Goal: Task Accomplishment & Management: Use online tool/utility

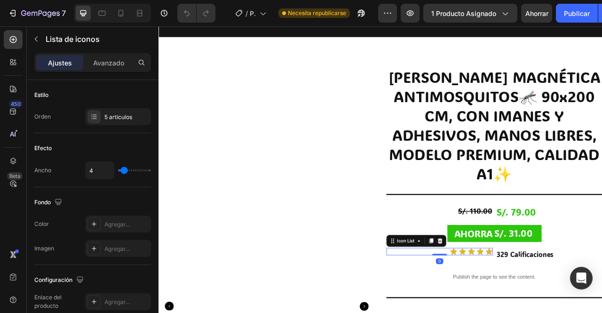
scroll to position [59, 0]
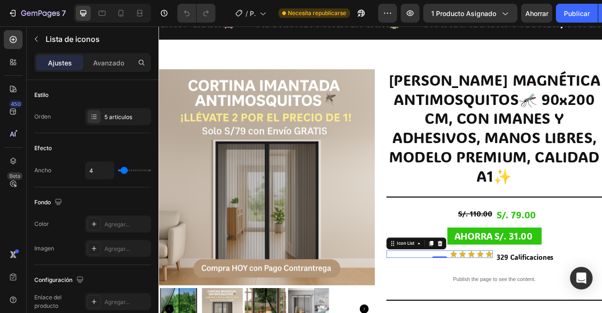
click at [601, 189] on h1 "[PERSON_NAME] MAGNÉTICA ANTIMOSQUITOS🦟 90x200 CM, CON IMANES Y ADHESIVOS, MANOS…" at bounding box center [585, 155] width 275 height 149
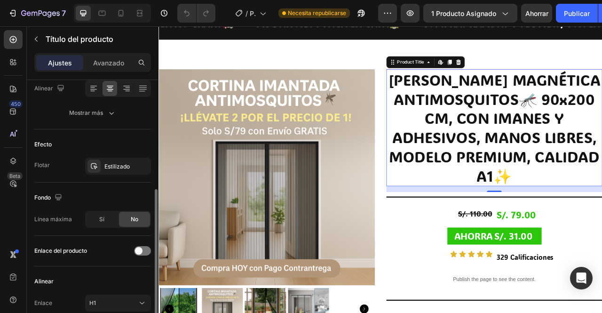
scroll to position [216, 0]
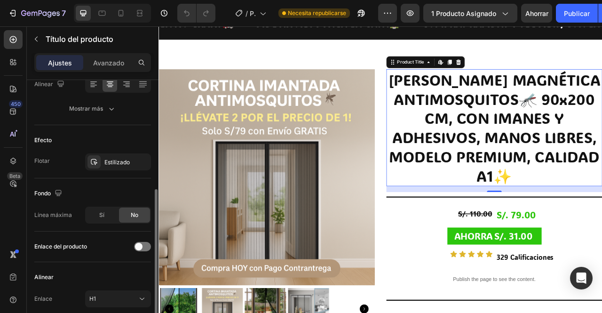
click at [601, 229] on h1 "[PERSON_NAME] MAGNÉTICA ANTIMOSQUITOS🦟 90x200 CM, CON IMANES Y ADHESIVOS, MANOS…" at bounding box center [585, 155] width 275 height 149
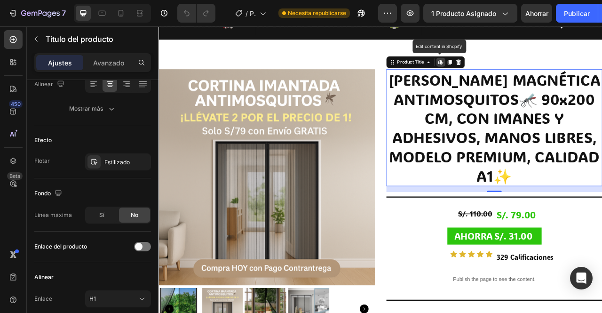
click at [601, 229] on h1 "[PERSON_NAME] MAGNÉTICA ANTIMOSQUITOS🦟 90x200 CM, CON IMANES Y ADHESIVOS, MANOS…" at bounding box center [585, 155] width 275 height 149
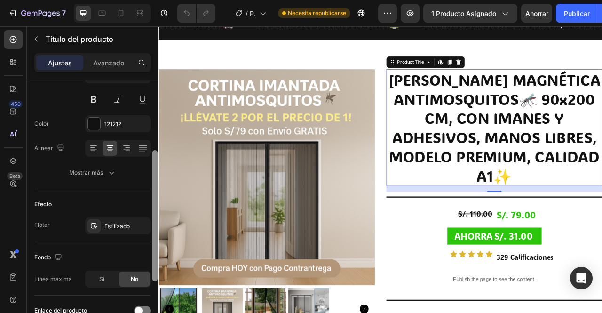
scroll to position [148, 0]
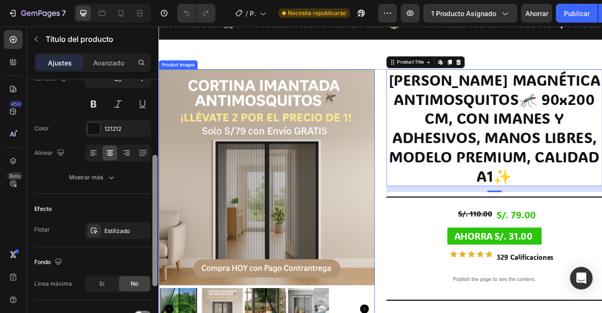
drag, startPoint x: 312, startPoint y: 253, endPoint x: 161, endPoint y: 193, distance: 162.5
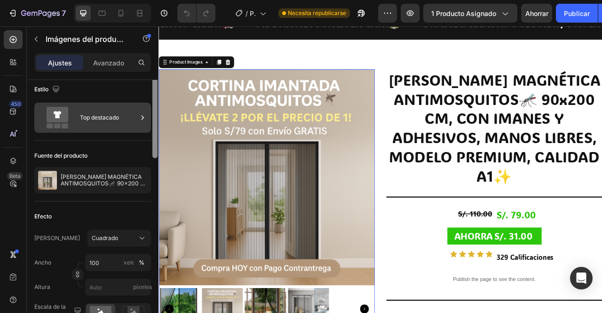
scroll to position [0, 0]
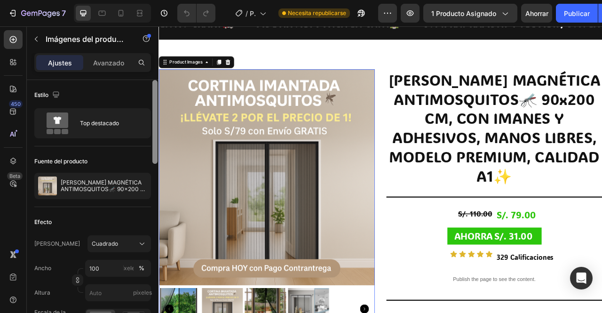
drag, startPoint x: 154, startPoint y: 195, endPoint x: 156, endPoint y: 119, distance: 75.7
click at [156, 119] on div at bounding box center [154, 122] width 5 height 84
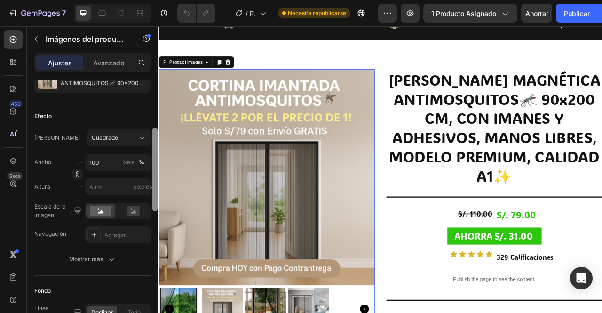
scroll to position [116, 0]
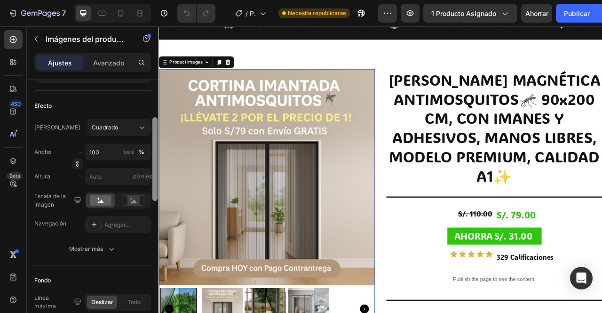
drag, startPoint x: 314, startPoint y: 145, endPoint x: 164, endPoint y: 245, distance: 180.7
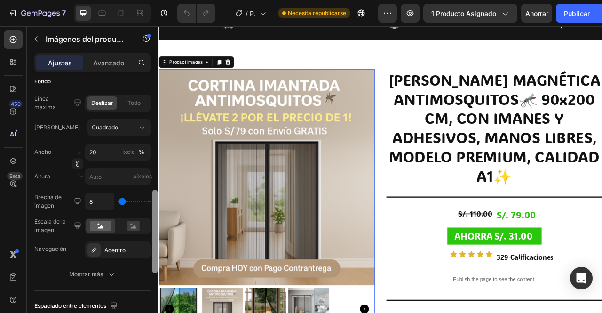
scroll to position [321, 0]
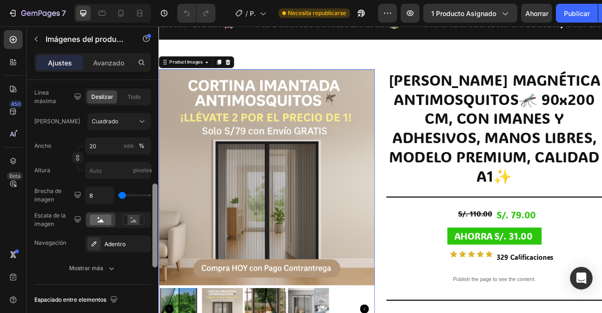
drag, startPoint x: 314, startPoint y: 216, endPoint x: 159, endPoint y: 299, distance: 175.0
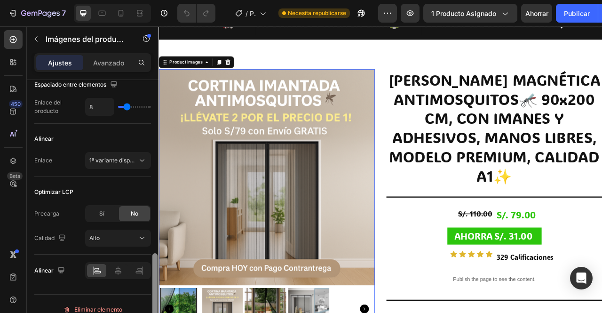
scroll to position [532, 0]
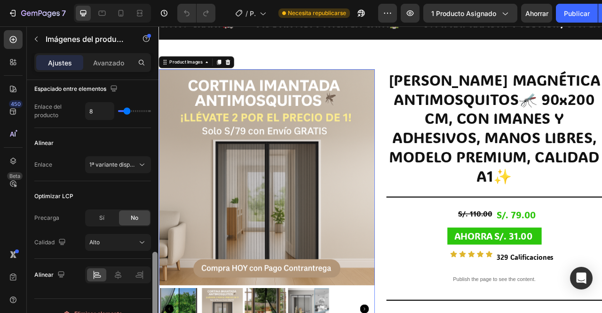
click at [118, 272] on icon at bounding box center [118, 274] width 7 height 8
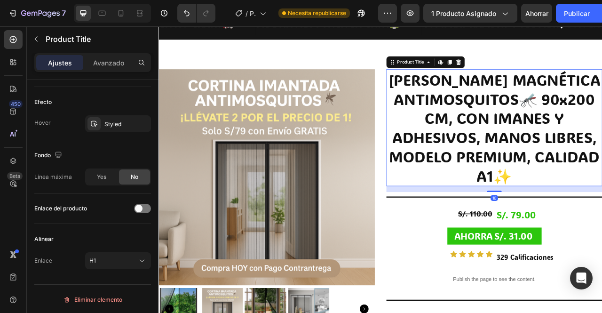
scroll to position [0, 0]
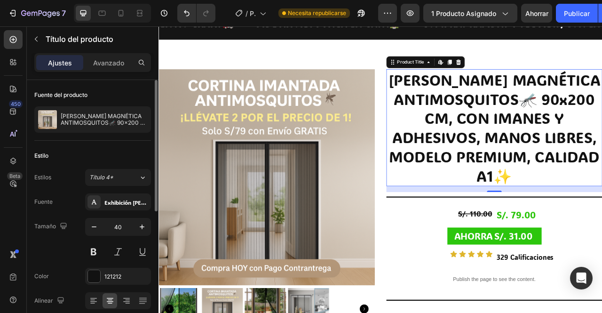
click at [601, 229] on h1 "[PERSON_NAME] MAGNÉTICA ANTIMOSQUITOS🦟 90x200 CM, CON IMANES Y ADHESIVOS, MANOS…" at bounding box center [585, 155] width 275 height 149
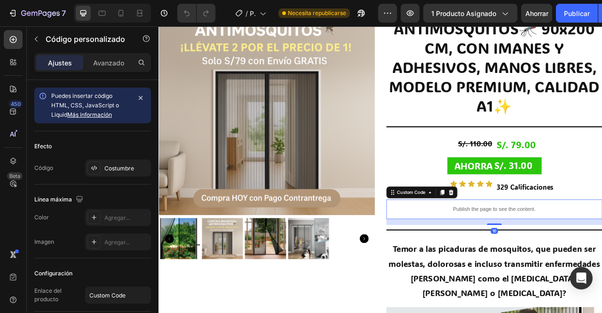
scroll to position [144, 0]
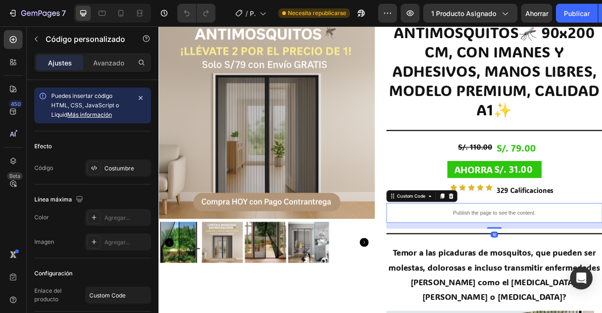
click at [601, 145] on h1 "[PERSON_NAME] MAGNÉTICA ANTIMOSQUITOS🦟 90x200 CM, CON IMANES Y ADHESIVOS, MANOS…" at bounding box center [585, 70] width 275 height 149
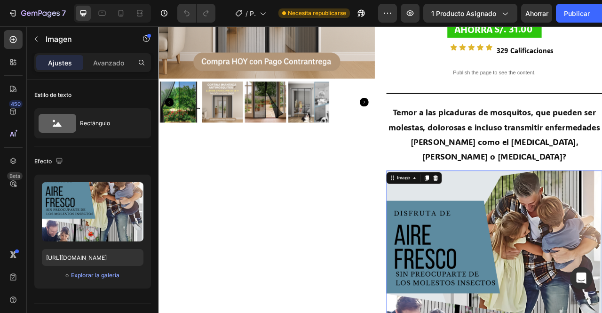
scroll to position [318, 0]
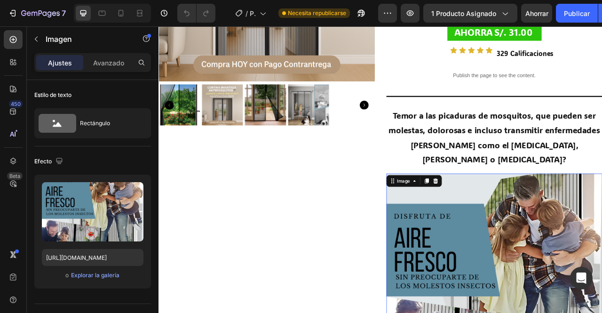
click at [503, 174] on p "Temor a las picaduras de mosquitos, que pueden ser molestas, dolorosas e inclus…" at bounding box center [585, 167] width 273 height 74
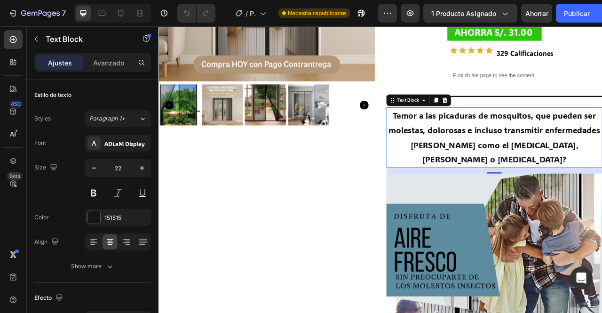
click at [504, 177] on p "Temor a las picaduras de mosquitos, que pueden ser molestas, dolorosas e inclus…" at bounding box center [585, 167] width 273 height 74
click at [509, 178] on p "Temor a las picaduras de mosquitos, que pueden ser molestas, dolorosas e inclus…" at bounding box center [585, 167] width 273 height 74
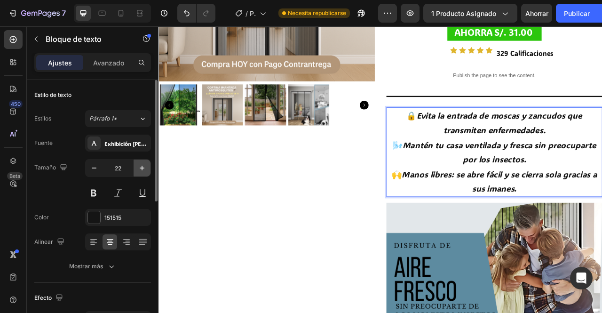
click at [141, 164] on icon "button" at bounding box center [141, 167] width 9 height 9
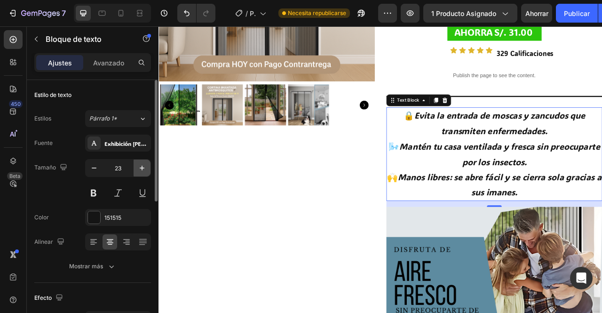
click at [141, 164] on icon "button" at bounding box center [141, 167] width 9 height 9
type input "24"
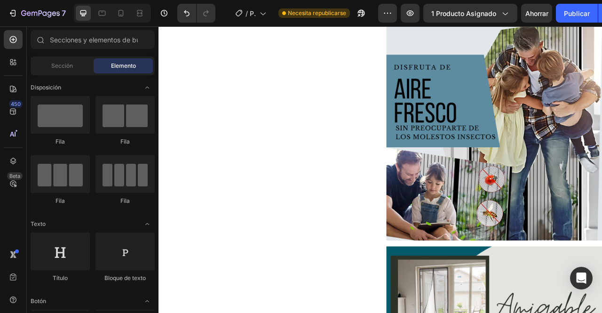
scroll to position [566, 0]
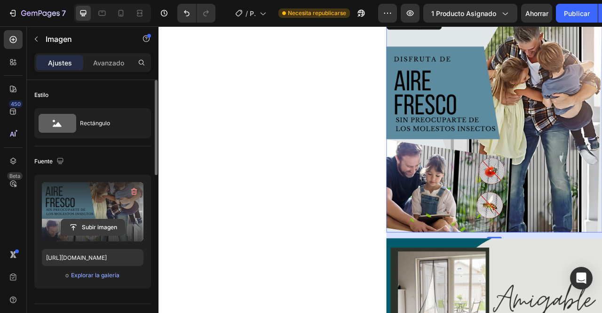
click at [101, 229] on input "file" at bounding box center [92, 227] width 63 height 16
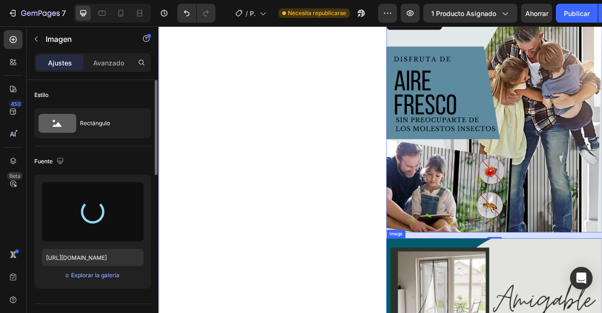
type input "https://cdn.shopify.com/s/files/1/0896/0969/9613/files/gempages_546882413876217…"
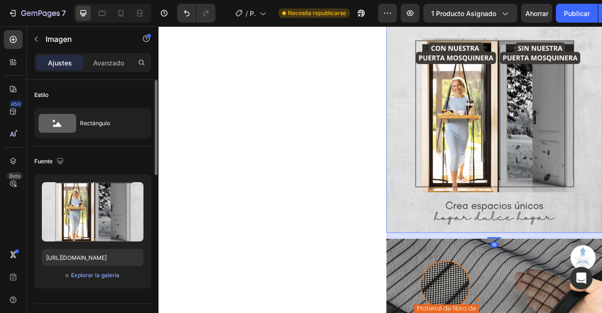
scroll to position [1550, 0]
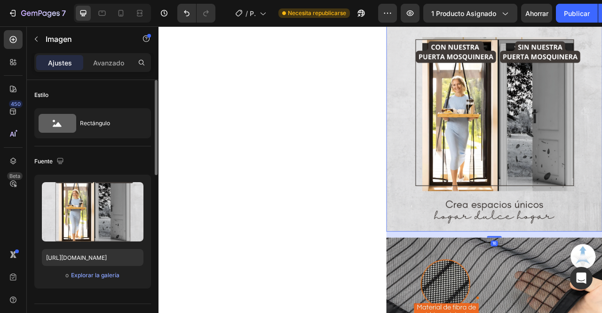
click at [601, 182] on img at bounding box center [585, 150] width 275 height 275
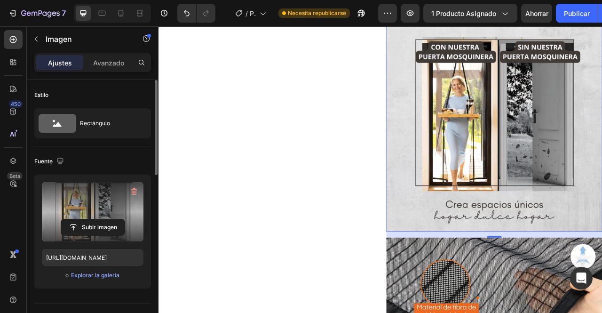
click at [105, 214] on label at bounding box center [93, 211] width 102 height 59
click at [105, 219] on input "file" at bounding box center [92, 227] width 63 height 16
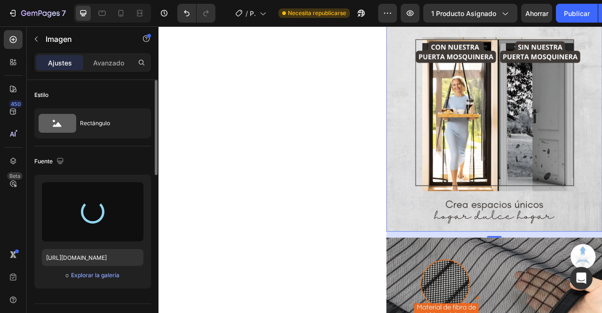
type input "https://cdn.shopify.com/s/files/1/0896/0969/9613/files/gempages_546882413876217…"
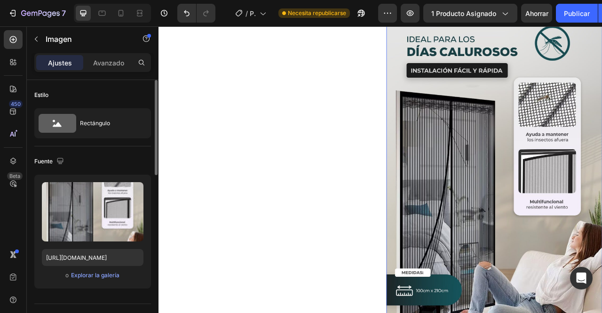
scroll to position [2825, 0]
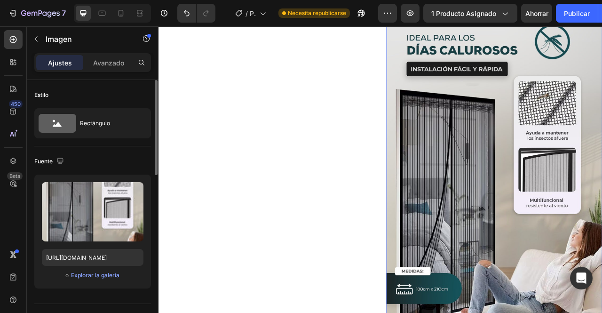
click at [547, 250] on img at bounding box center [585, 219] width 275 height 432
click at [574, 266] on img at bounding box center [585, 219] width 275 height 432
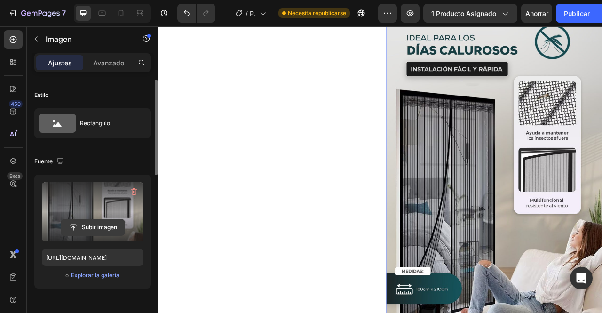
click at [84, 223] on input "file" at bounding box center [92, 227] width 63 height 16
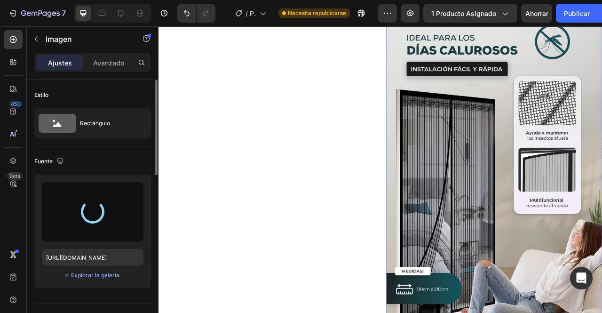
type input "https://cdn.shopify.com/s/files/1/0896/0969/9613/files/gempages_546882413876217…"
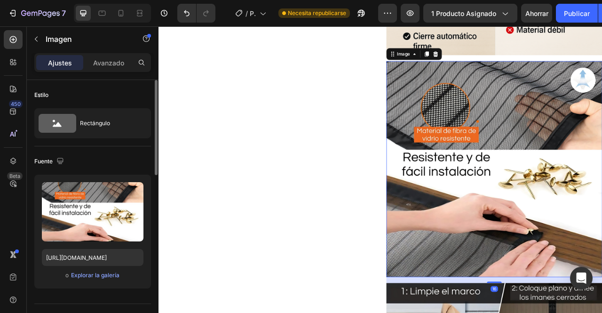
scroll to position [1913, 0]
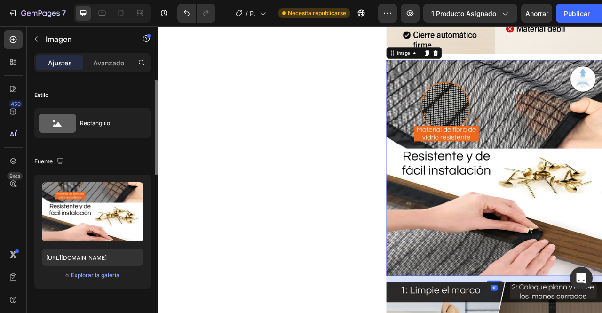
click at [601, 194] on img at bounding box center [585, 206] width 275 height 275
click at [528, 250] on img at bounding box center [585, 206] width 275 height 275
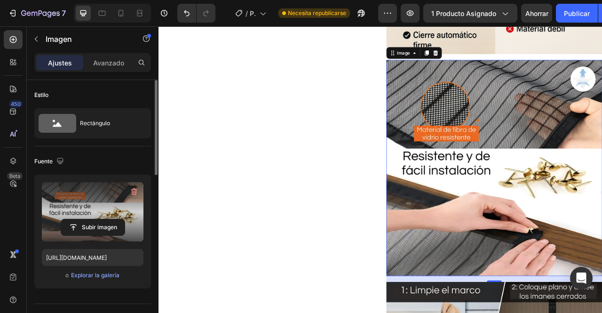
click at [98, 236] on label at bounding box center [93, 211] width 102 height 59
click at [98, 235] on input "file" at bounding box center [92, 227] width 63 height 16
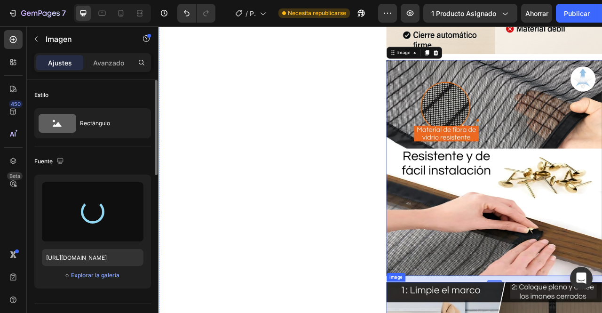
type input "https://cdn.shopify.com/s/files/1/0896/0969/9613/files/gempages_546882413876217…"
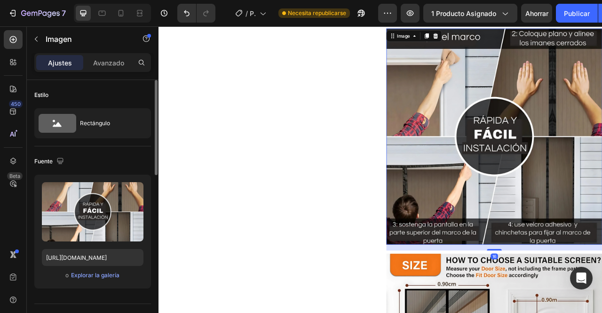
scroll to position [2235, 0]
click at [601, 215] on img at bounding box center [585, 166] width 275 height 275
click at [601, 210] on img at bounding box center [585, 166] width 275 height 275
click at [508, 39] on icon at bounding box center [511, 38] width 6 height 7
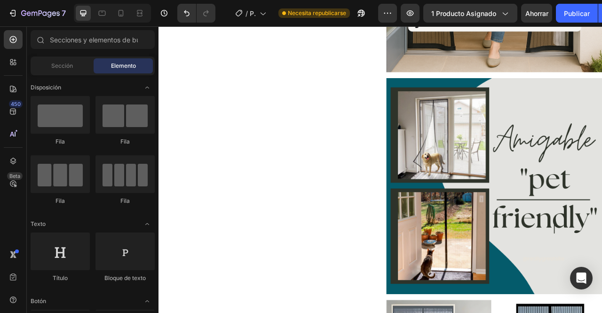
scroll to position [980, 0]
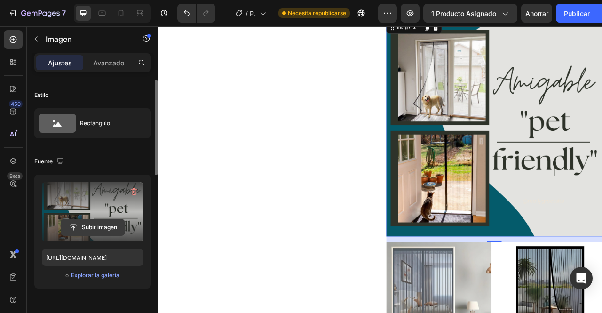
click at [91, 219] on input "file" at bounding box center [92, 227] width 63 height 16
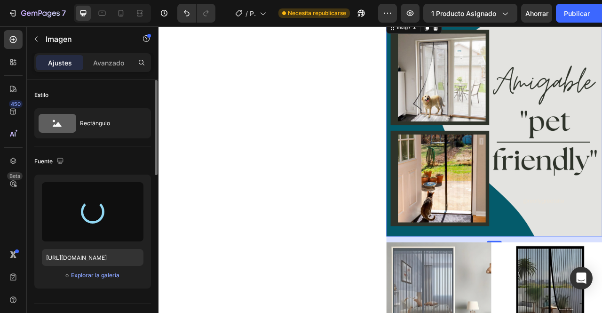
type input "https://cdn.shopify.com/s/files/1/0896/0969/9613/files/gempages_546882413876217…"
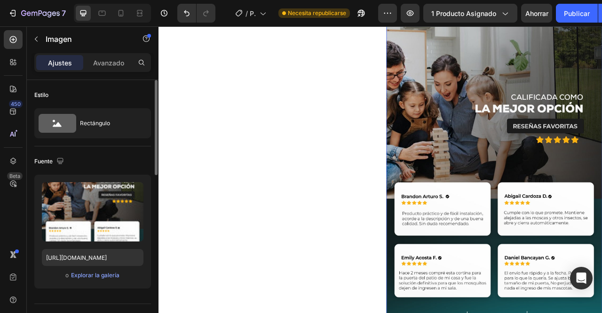
scroll to position [3633, 0]
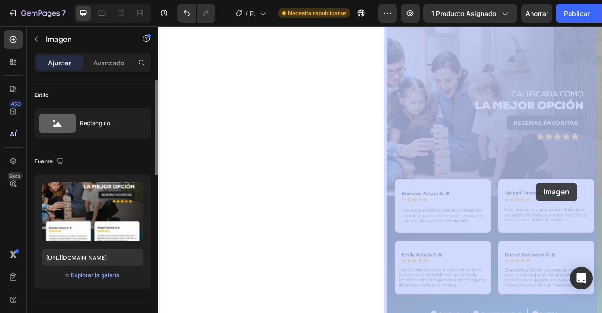
drag, startPoint x: 628, startPoint y: 190, endPoint x: 638, endPoint y: 225, distance: 35.7
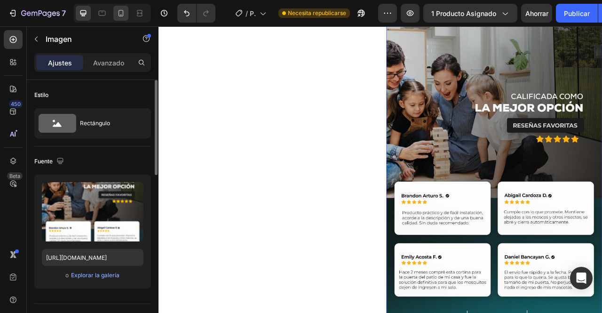
click at [120, 15] on icon at bounding box center [120, 13] width 5 height 7
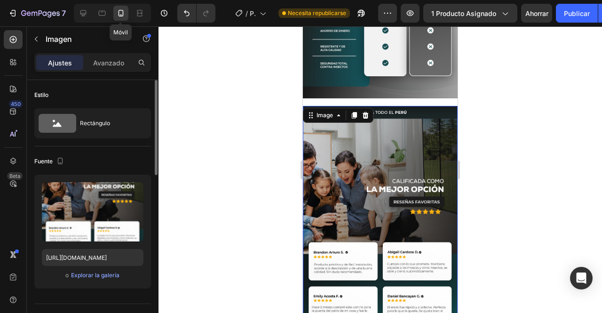
scroll to position [2320, 0]
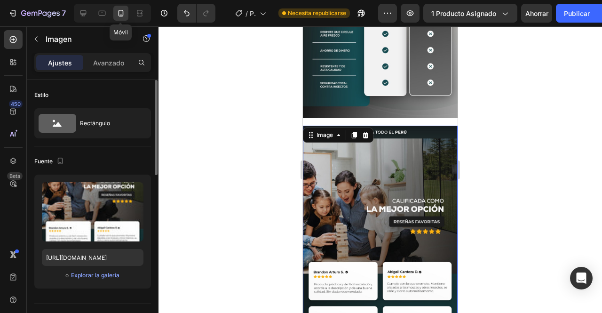
click at [510, 150] on div at bounding box center [379, 169] width 443 height 286
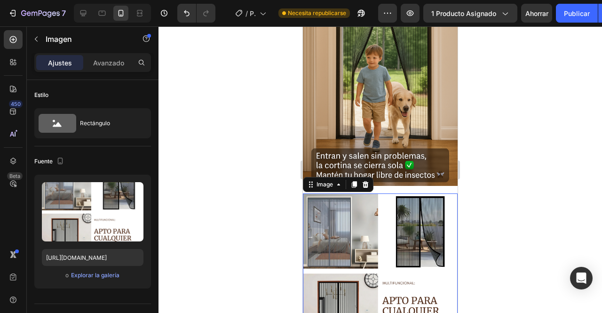
scroll to position [997, 0]
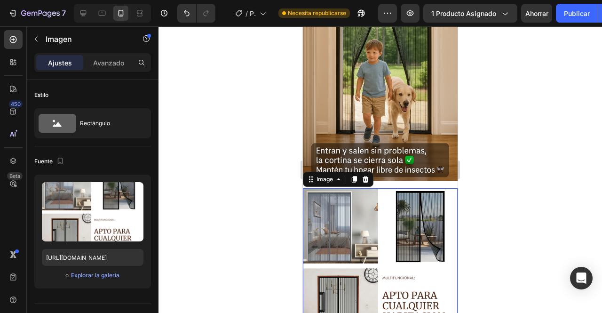
click at [407, 228] on img at bounding box center [380, 265] width 155 height 155
click at [369, 175] on icon at bounding box center [366, 179] width 8 height 8
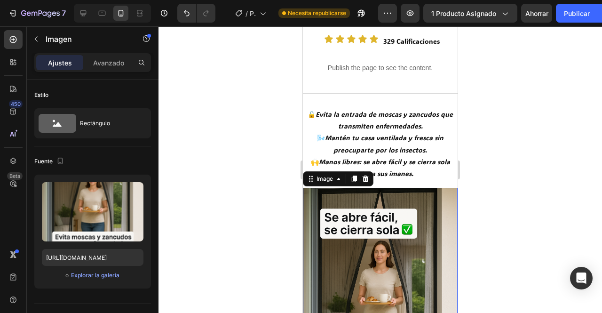
scroll to position [518, 0]
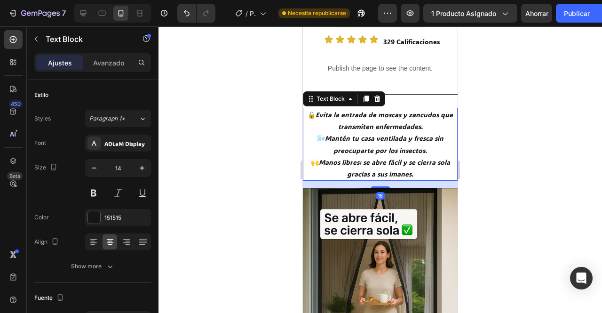
click at [379, 144] on icon "Mantén tu casa ventilada y fresca sin preocuparte por los insectos." at bounding box center [384, 144] width 118 height 21
click at [379, 142] on p "🔒 Evita la entrada de moscas y zancudos que transmiten enfermedades. 🌬️ Mantén …" at bounding box center [380, 144] width 153 height 71
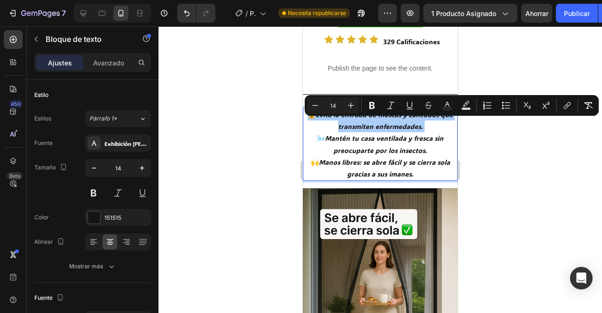
click at [494, 156] on div at bounding box center [379, 169] width 443 height 286
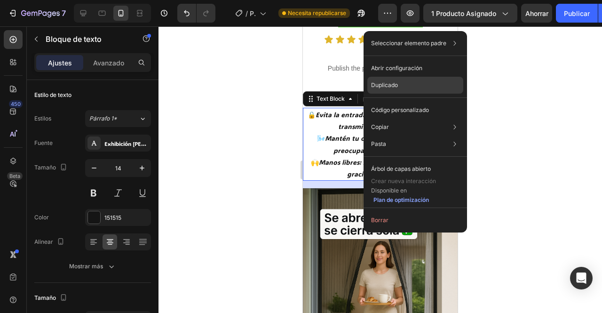
click at [384, 89] on p "Duplicado" at bounding box center [384, 85] width 27 height 8
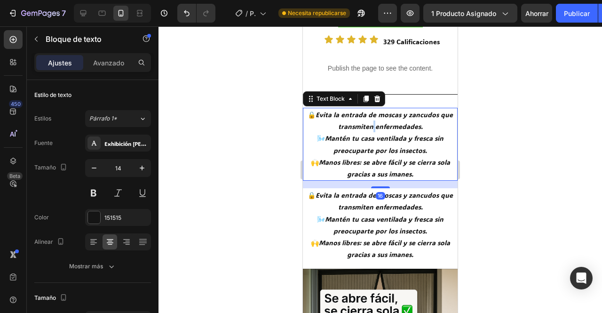
click at [368, 130] on p "🔒 Evita la entrada de moscas y zancudos que transmiten enfermedades. 🌬️ Mantén …" at bounding box center [380, 144] width 153 height 71
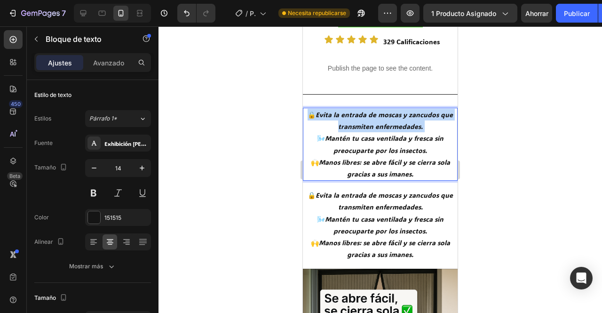
click at [368, 130] on p "🔒 Evita la entrada de moscas y zancudos que transmiten enfermedades. 🌬️ Mantén …" at bounding box center [380, 144] width 153 height 71
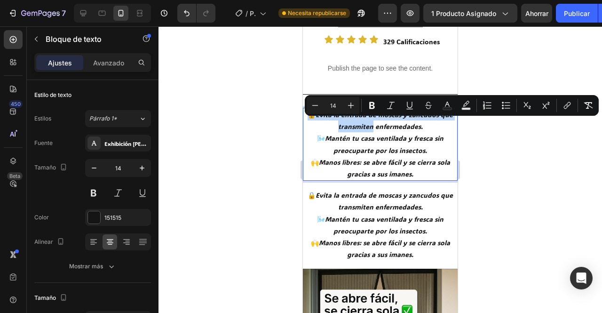
click at [368, 130] on p "🔒 Evita la entrada de moscas y zancudos que transmiten enfermedades. 🌬️ Mantén …" at bounding box center [380, 144] width 153 height 71
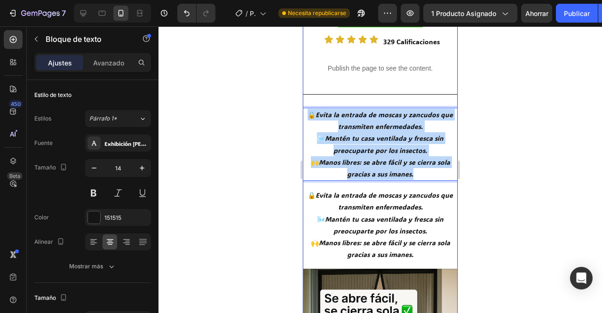
drag, startPoint x: 368, startPoint y: 130, endPoint x: 452, endPoint y: 191, distance: 103.6
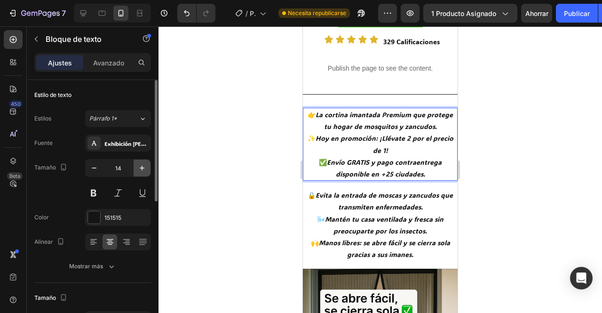
click at [142, 168] on icon "button" at bounding box center [141, 167] width 9 height 9
type input "15"
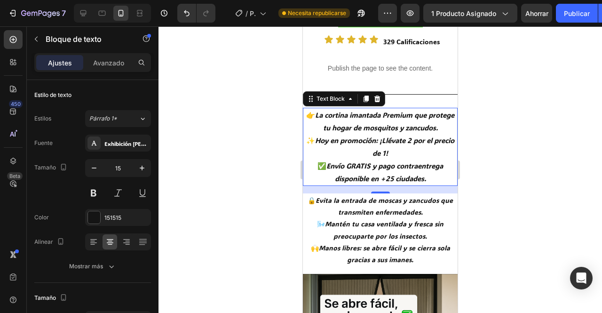
click at [253, 119] on div at bounding box center [379, 169] width 443 height 286
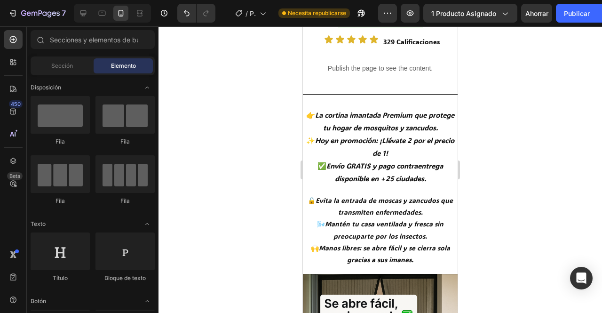
click at [517, 93] on div at bounding box center [379, 169] width 443 height 286
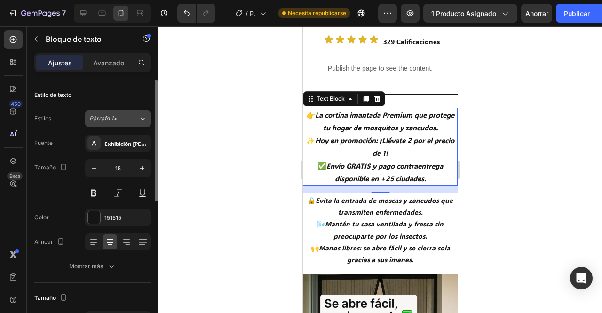
click at [129, 117] on div "Párrafo 1*" at bounding box center [113, 118] width 49 height 8
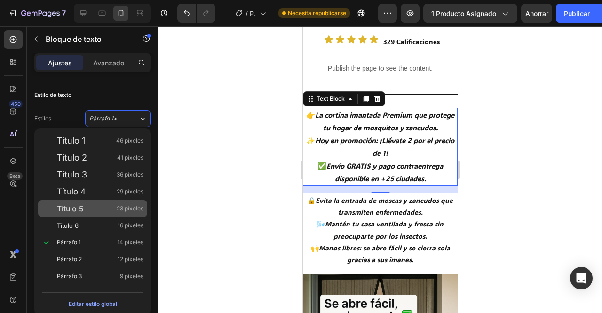
click at [94, 204] on div "Título 5 23 píxeles" at bounding box center [100, 208] width 86 height 9
type input "23"
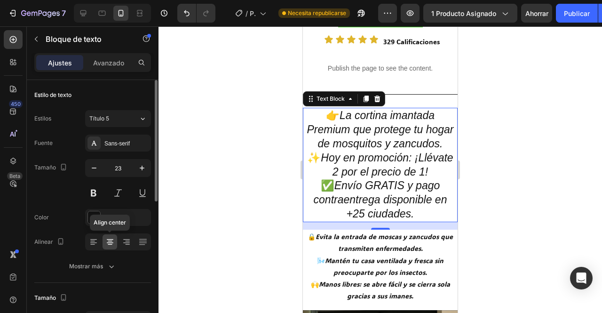
click at [112, 245] on icon at bounding box center [109, 241] width 9 height 9
click at [94, 243] on icon at bounding box center [93, 241] width 9 height 9
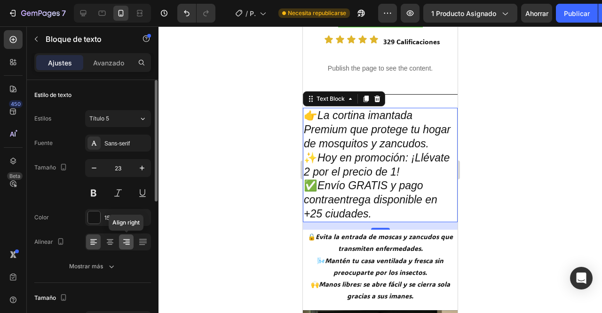
click at [123, 240] on icon at bounding box center [126, 241] width 9 height 9
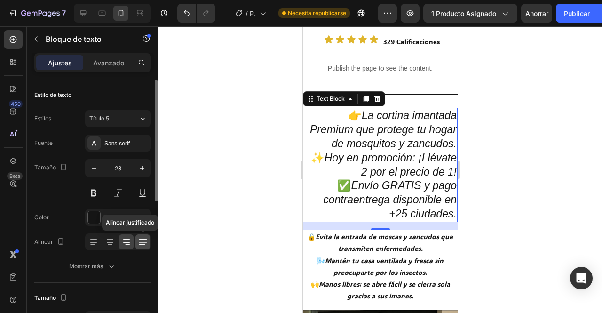
click at [143, 242] on icon at bounding box center [142, 241] width 9 height 9
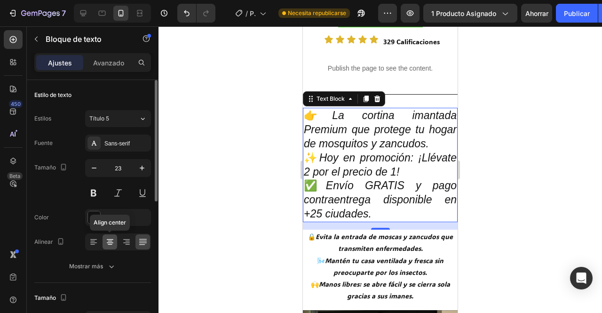
click at [113, 242] on icon at bounding box center [110, 242] width 7 height 1
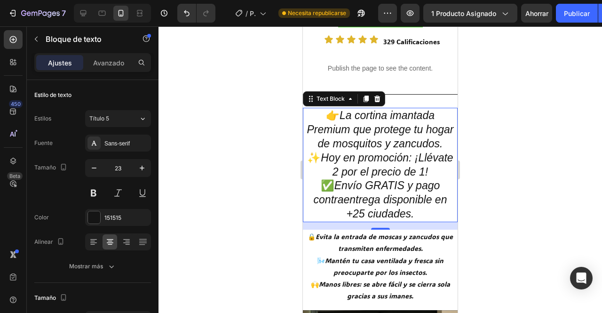
click at [185, 103] on div at bounding box center [379, 169] width 443 height 286
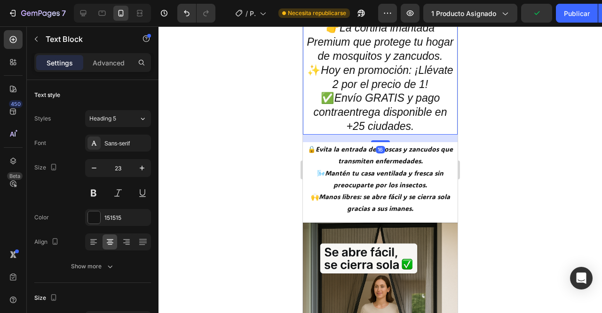
scroll to position [608, 0]
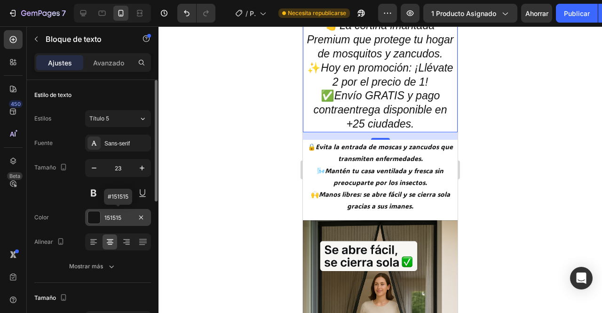
click at [92, 220] on div at bounding box center [94, 217] width 12 height 12
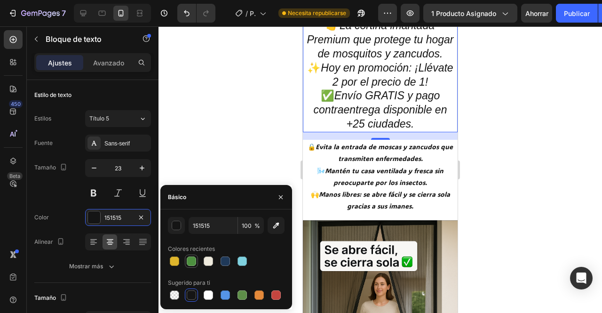
click at [197, 261] on div at bounding box center [191, 260] width 11 height 11
type input "4D903F"
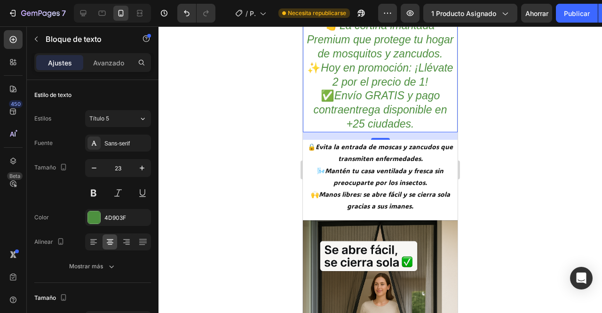
click at [197, 126] on div at bounding box center [379, 169] width 443 height 286
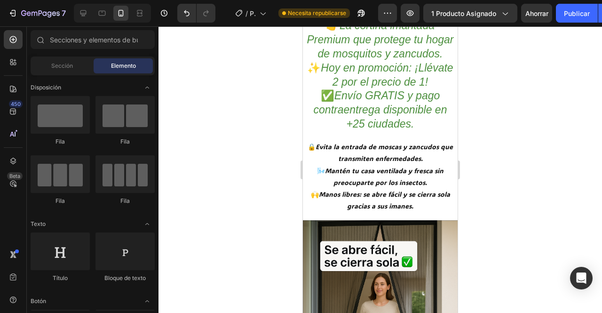
click at [535, 113] on div at bounding box center [379, 169] width 443 height 286
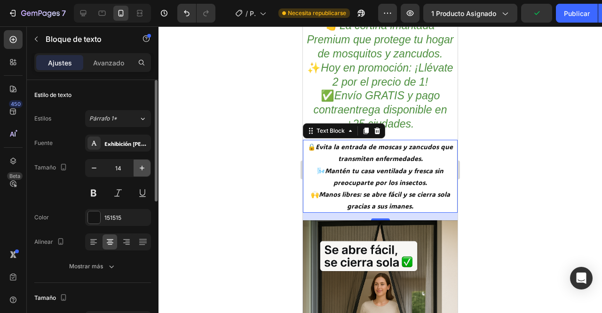
click at [142, 164] on icon "button" at bounding box center [141, 167] width 9 height 9
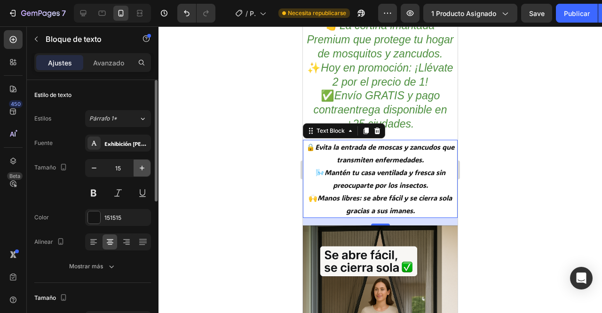
click at [142, 164] on icon "button" at bounding box center [141, 167] width 9 height 9
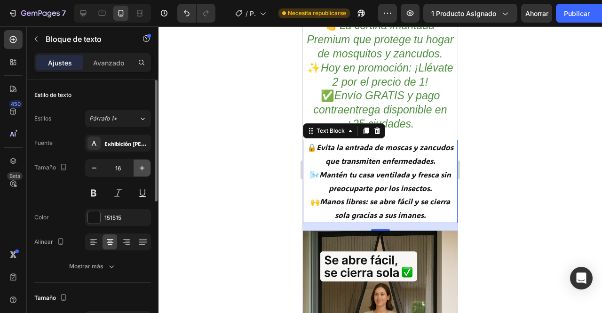
click at [142, 164] on icon "button" at bounding box center [141, 167] width 9 height 9
type input "17"
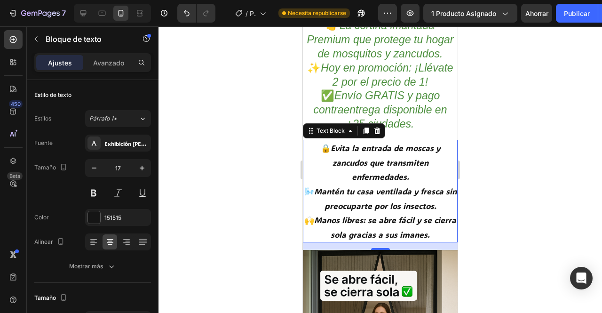
click at [256, 154] on div at bounding box center [379, 169] width 443 height 286
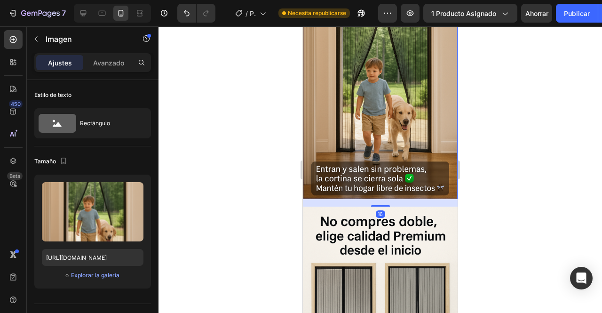
scroll to position [1132, 0]
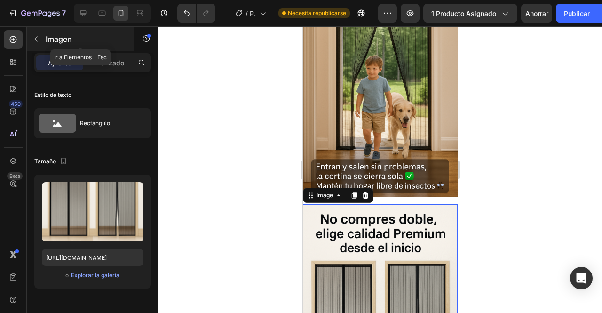
click at [38, 38] on icon "button" at bounding box center [36, 39] width 8 height 8
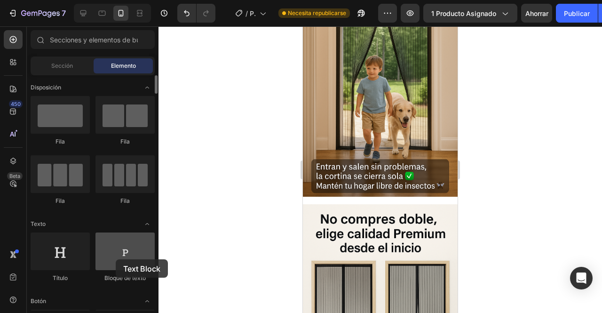
click at [116, 259] on div at bounding box center [124, 251] width 59 height 38
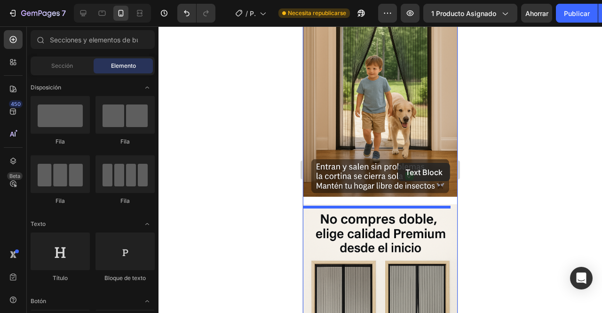
drag, startPoint x: 418, startPoint y: 285, endPoint x: 401, endPoint y: 165, distance: 121.6
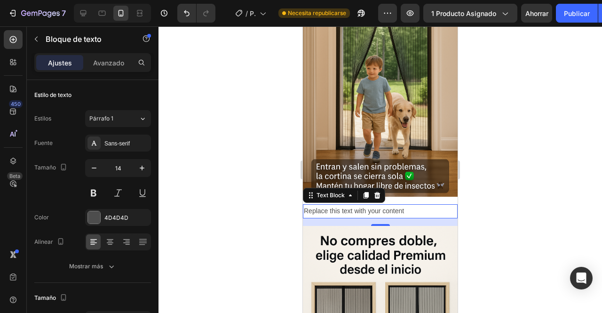
click at [381, 215] on div "Replace this text with your content" at bounding box center [380, 211] width 155 height 14
click at [381, 215] on p "Replace this text with your content" at bounding box center [380, 211] width 153 height 12
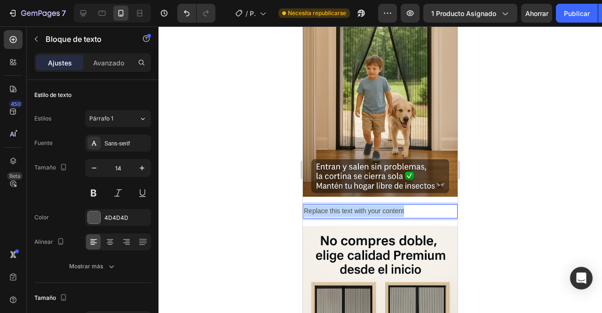
click at [381, 215] on p "Replace this text with your content" at bounding box center [380, 211] width 153 height 12
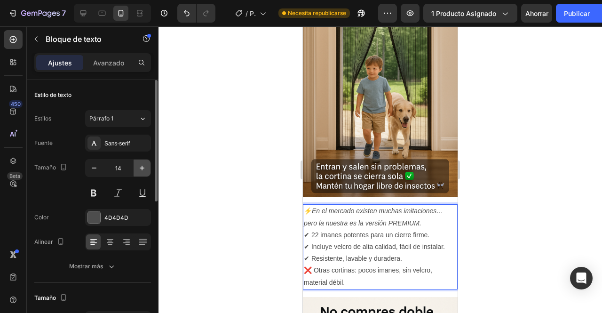
click at [142, 165] on icon "button" at bounding box center [141, 167] width 9 height 9
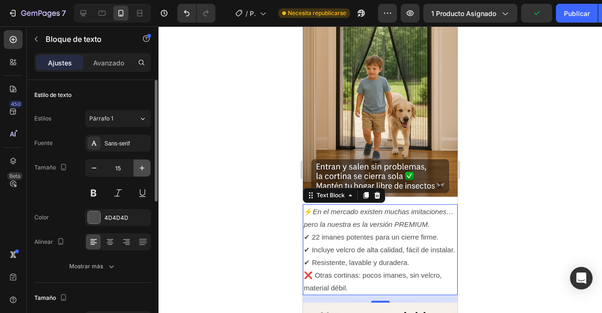
click at [142, 165] on icon "button" at bounding box center [141, 167] width 9 height 9
type input "16"
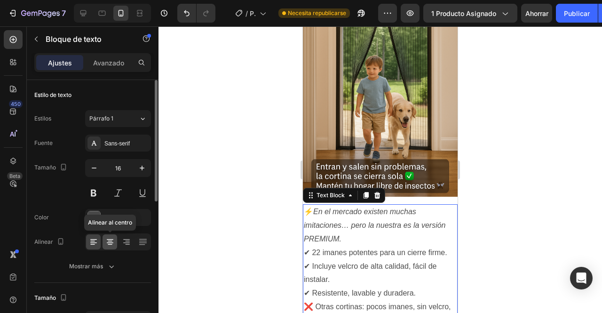
click at [112, 242] on icon at bounding box center [109, 241] width 9 height 9
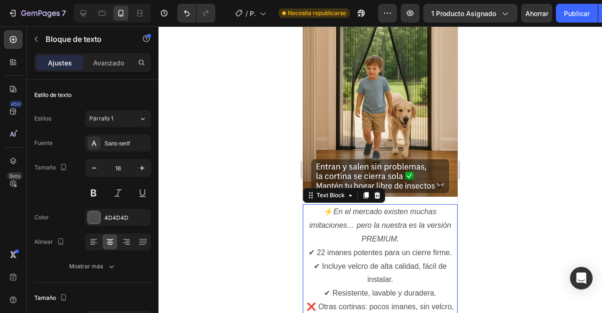
click at [549, 157] on div at bounding box center [379, 169] width 443 height 286
click at [393, 246] on p "⚡ En el mercado existen muchas imitaciones… pero la nuestra es la versión PREMI…" at bounding box center [380, 266] width 153 height 122
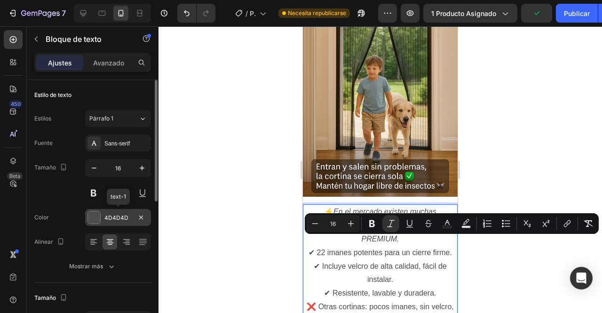
click at [90, 220] on div at bounding box center [94, 217] width 12 height 12
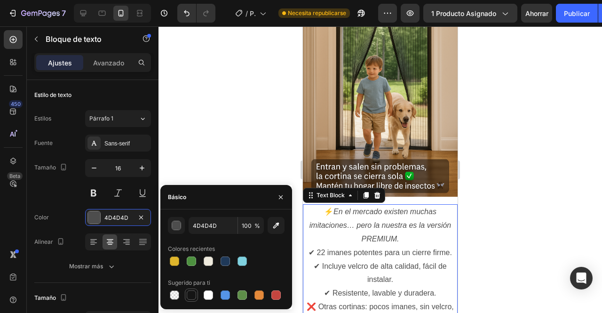
click at [189, 295] on div at bounding box center [191, 294] width 9 height 9
type input "151515"
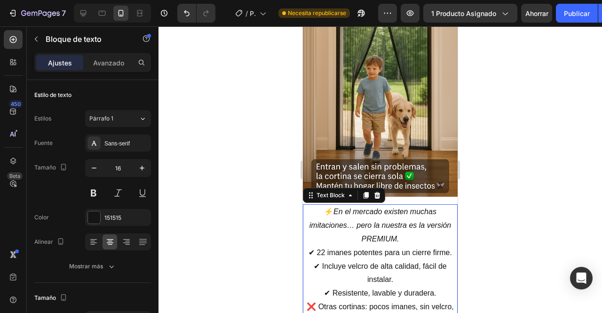
click at [499, 187] on div at bounding box center [379, 169] width 443 height 286
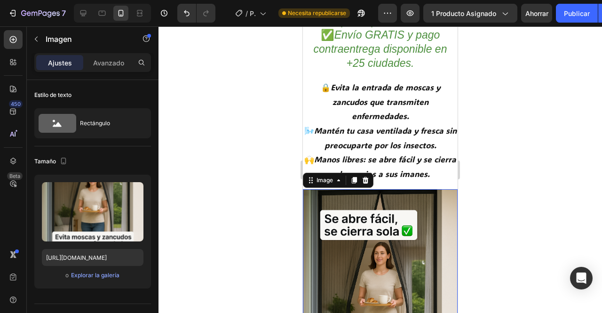
scroll to position [673, 0]
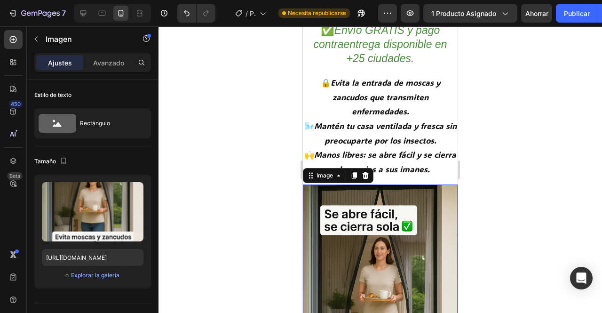
click at [400, 145] on icon "Mantén tu casa ventilada y fresca sin preocuparte por los insectos." at bounding box center [385, 132] width 142 height 25
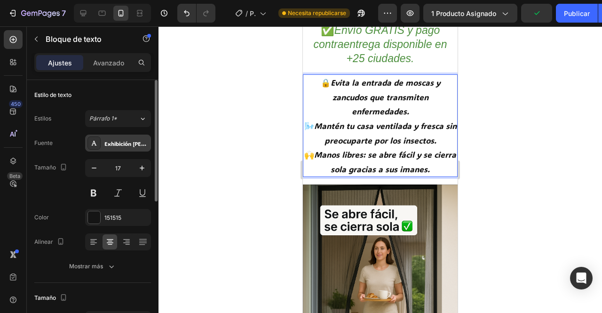
click at [140, 144] on div "Exhibición [PERSON_NAME]" at bounding box center [126, 143] width 44 height 8
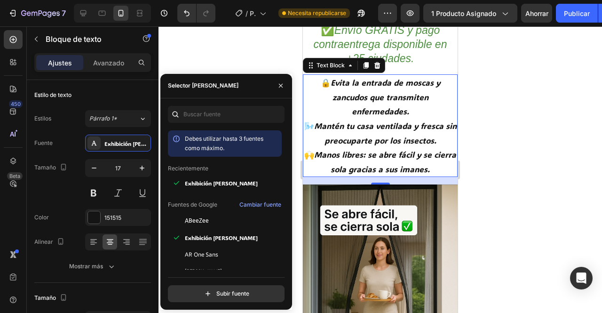
click at [501, 227] on div at bounding box center [379, 169] width 443 height 286
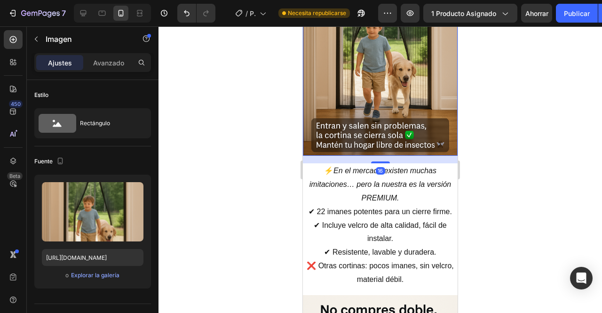
scroll to position [1173, 0]
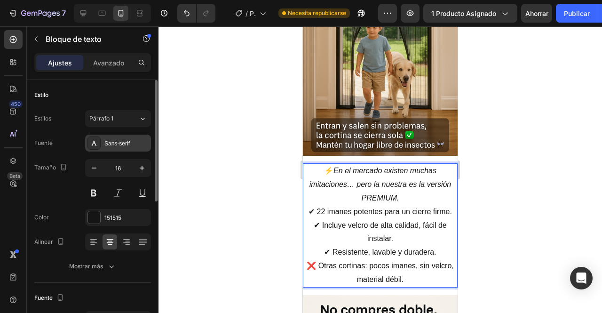
click at [138, 143] on div "Sans-serif" at bounding box center [126, 143] width 44 height 8
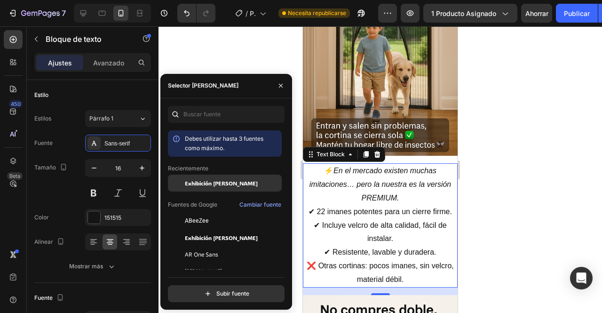
click at [225, 184] on span "Exhibición [PERSON_NAME]" at bounding box center [221, 183] width 73 height 8
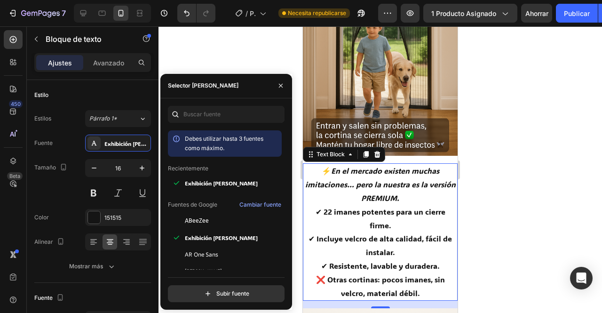
click at [522, 219] on div at bounding box center [379, 169] width 443 height 286
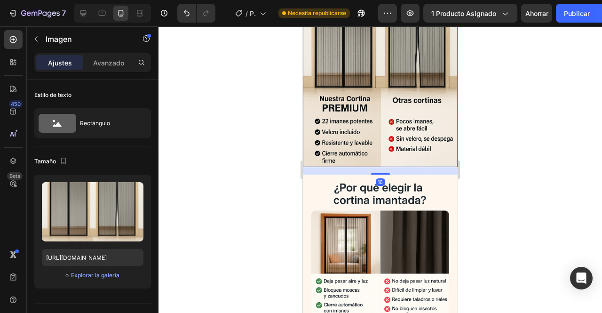
scroll to position [1547, 0]
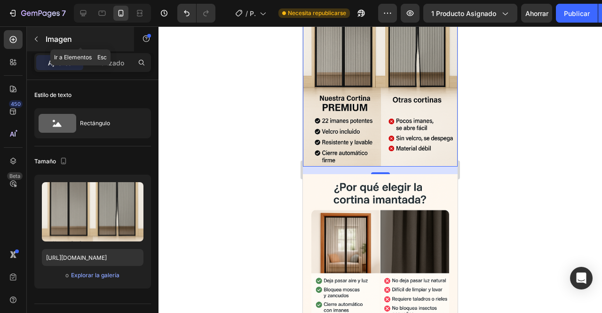
click at [34, 39] on icon "button" at bounding box center [36, 39] width 8 height 8
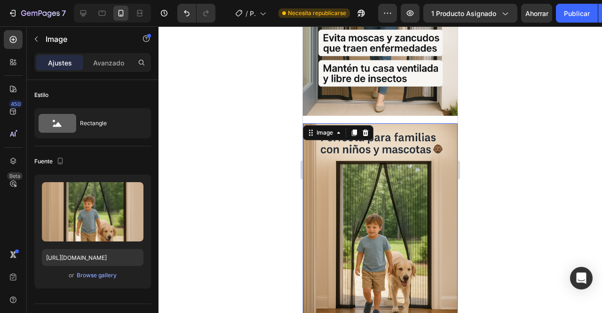
scroll to position [973, 0]
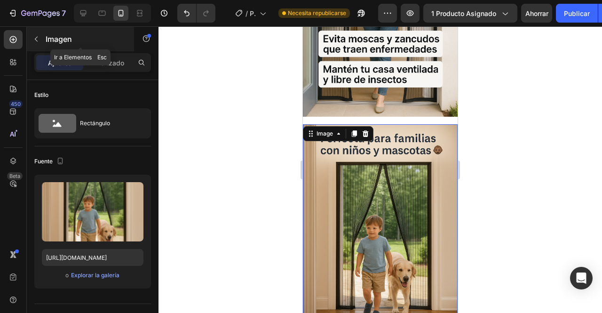
click at [43, 32] on button "button" at bounding box center [36, 38] width 15 height 15
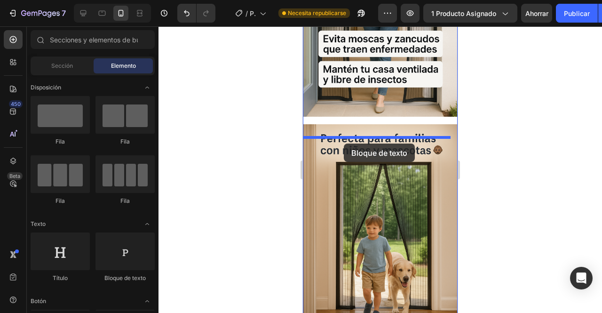
drag, startPoint x: 430, startPoint y: 272, endPoint x: 345, endPoint y: 142, distance: 155.6
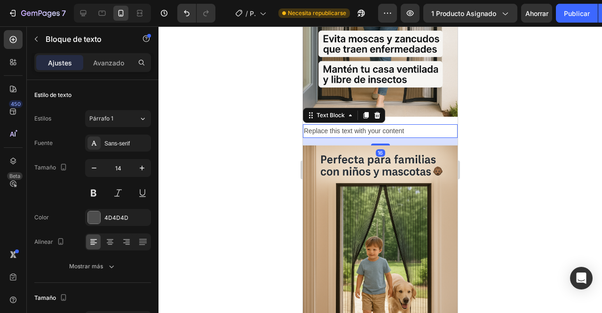
click at [345, 138] on div "Replace this text with your content" at bounding box center [380, 131] width 155 height 14
click at [345, 137] on p "Replace this text with your content" at bounding box center [380, 131] width 153 height 12
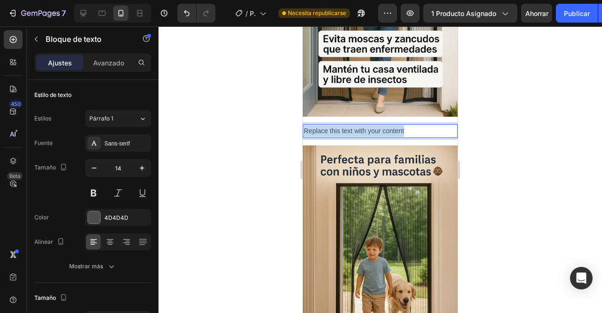
click at [345, 137] on p "Replace this text with your content" at bounding box center [380, 131] width 153 height 12
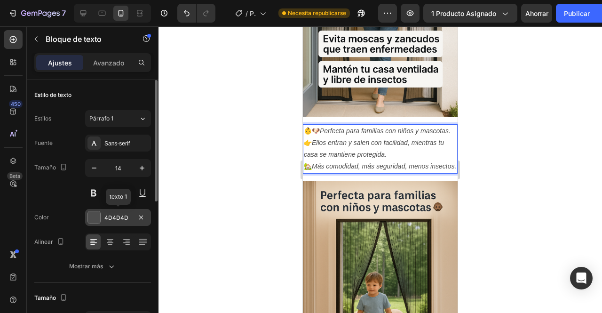
click at [97, 209] on div "4D4D4D" at bounding box center [118, 217] width 66 height 17
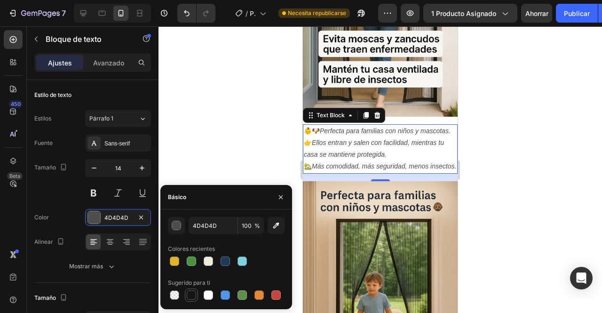
click at [189, 300] on div at bounding box center [191, 294] width 11 height 11
type input "151515"
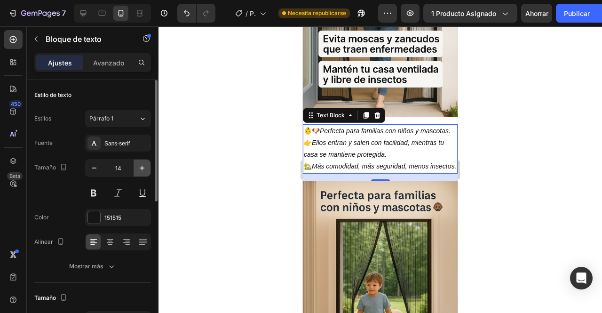
click at [141, 164] on icon "button" at bounding box center [141, 167] width 9 height 9
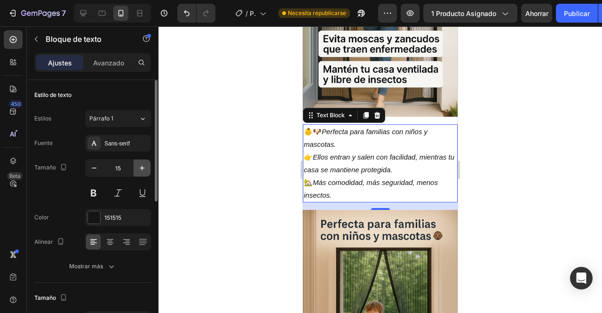
click at [141, 164] on icon "button" at bounding box center [141, 167] width 9 height 9
type input "16"
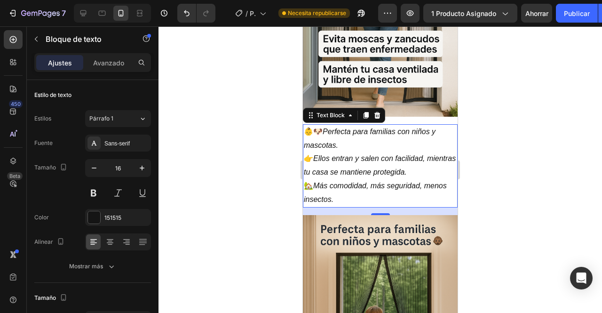
click at [239, 148] on div at bounding box center [379, 169] width 443 height 286
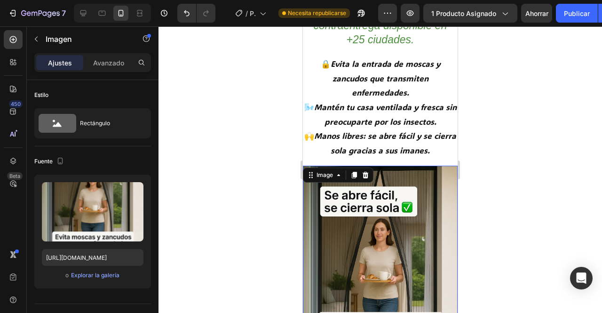
scroll to position [692, 0]
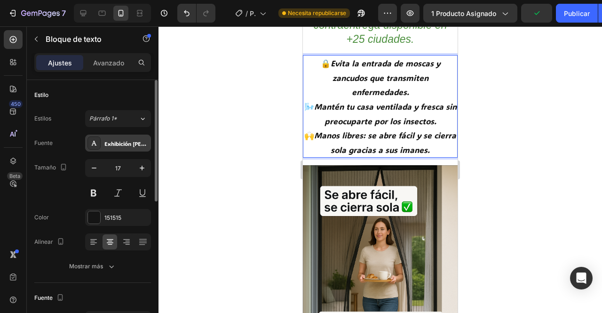
click at [134, 141] on div "Exhibición [PERSON_NAME]" at bounding box center [126, 143] width 44 height 8
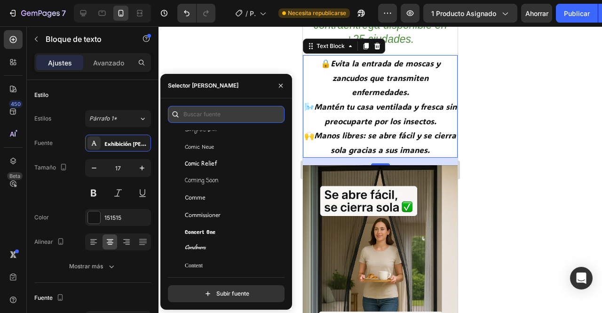
click at [251, 116] on input "text" at bounding box center [226, 114] width 117 height 17
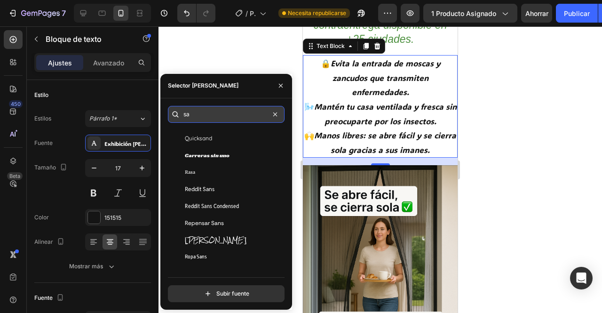
scroll to position [4375, 0]
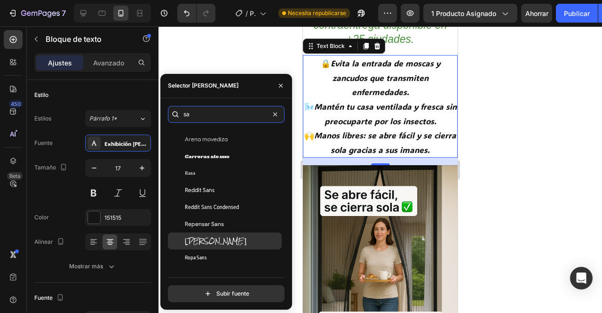
type input "sa"
click at [216, 243] on span "Sal de roca" at bounding box center [216, 240] width 62 height 8
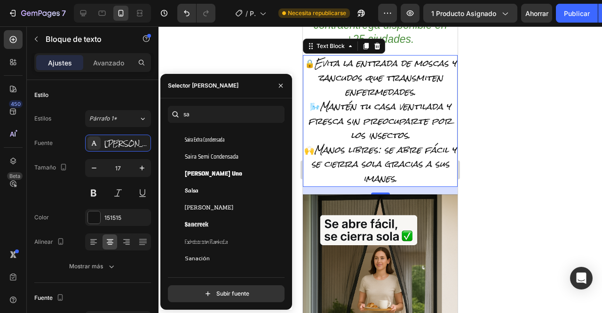
scroll to position [4642, 0]
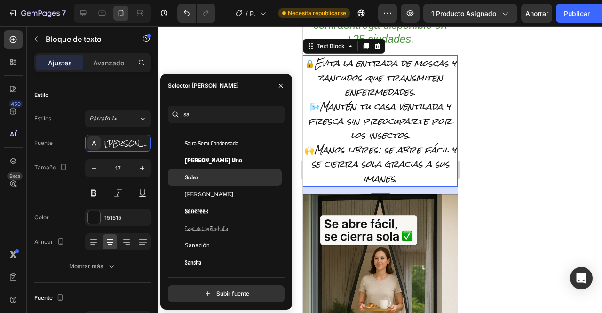
click at [226, 176] on div "Salsa" at bounding box center [232, 177] width 95 height 8
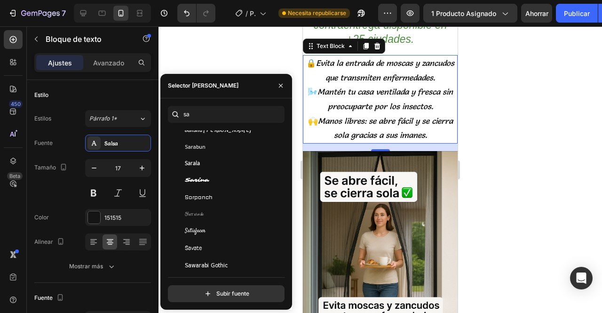
scroll to position [4797, 0]
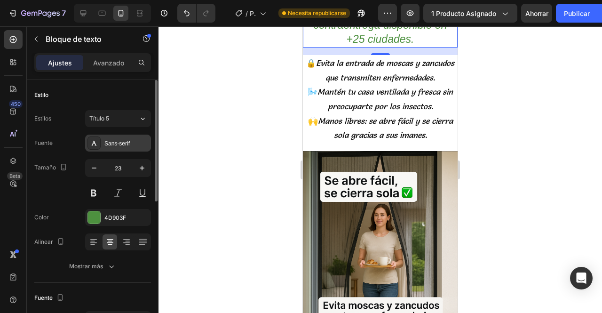
click at [127, 146] on div "Sans-serif" at bounding box center [126, 143] width 44 height 8
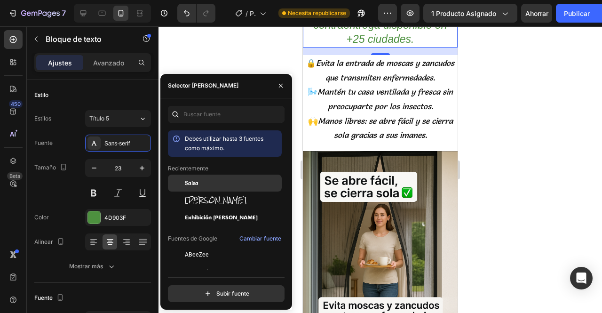
click at [197, 184] on span "Salsa" at bounding box center [192, 183] width 14 height 8
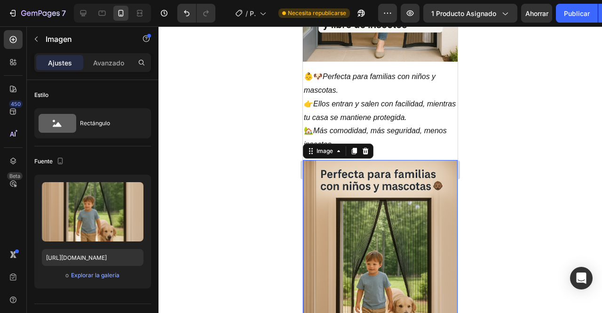
scroll to position [1016, 0]
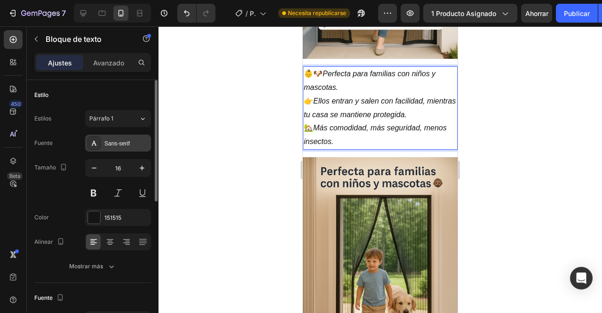
click at [135, 143] on div "Sans-serif" at bounding box center [126, 143] width 44 height 8
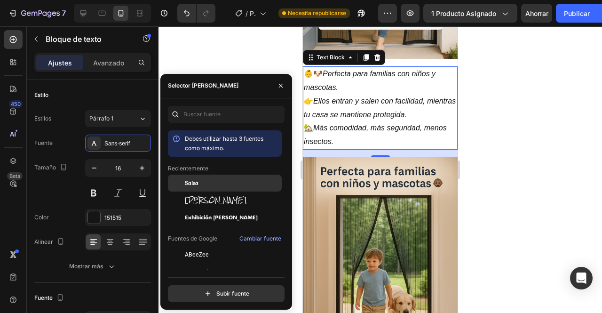
click at [203, 186] on div "Salsa" at bounding box center [232, 183] width 95 height 8
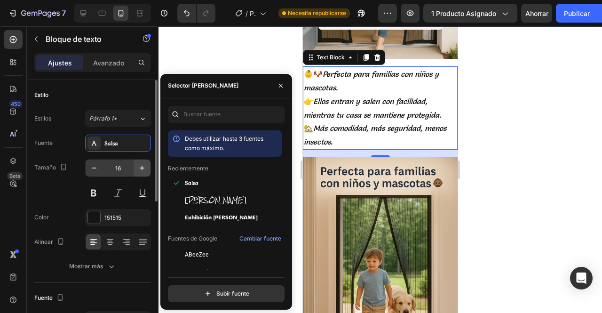
click at [142, 167] on icon "button" at bounding box center [142, 167] width 5 height 5
type input "17"
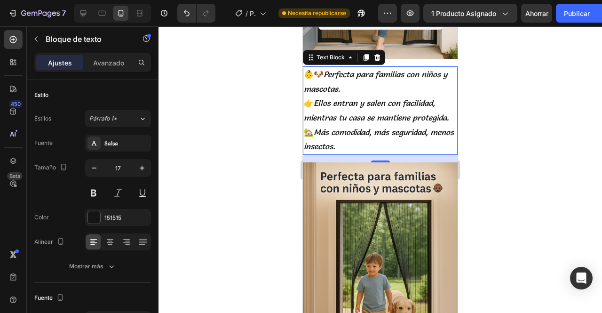
click at [525, 173] on div at bounding box center [379, 169] width 443 height 286
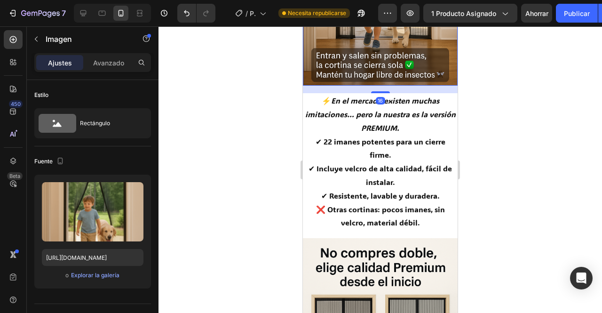
scroll to position [1325, 0]
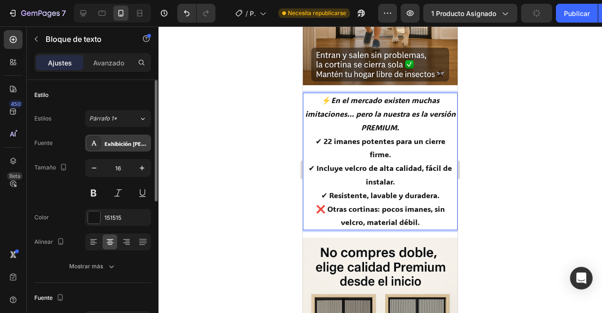
click at [136, 143] on div "Exhibición [PERSON_NAME]" at bounding box center [126, 143] width 44 height 8
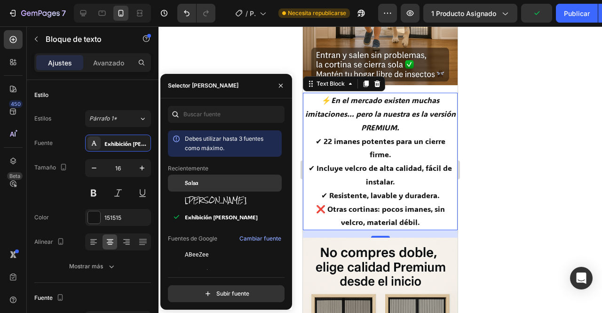
click at [205, 186] on div "Salsa" at bounding box center [232, 183] width 95 height 8
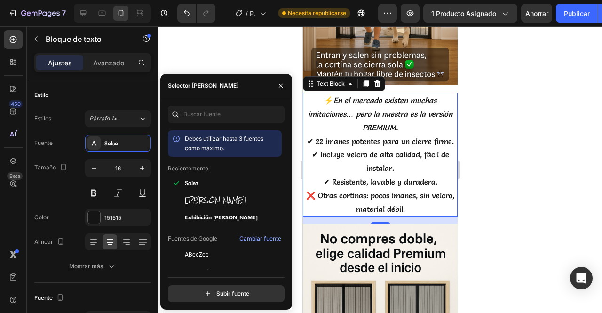
click at [539, 174] on div at bounding box center [379, 169] width 443 height 286
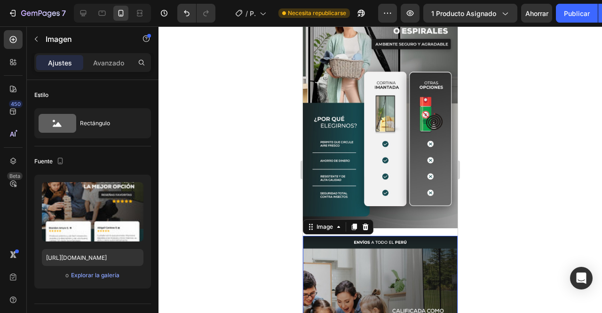
scroll to position [2413, 0]
click at [429, 208] on img at bounding box center [380, 106] width 155 height 244
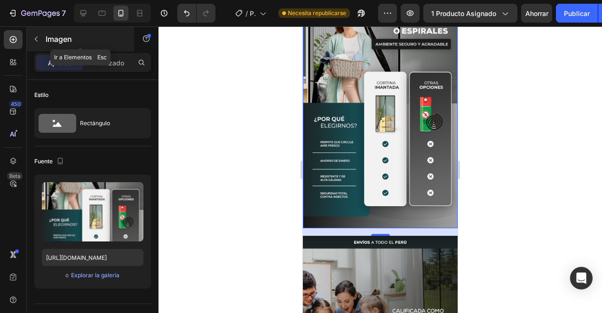
click at [36, 39] on icon "button" at bounding box center [36, 39] width 3 height 5
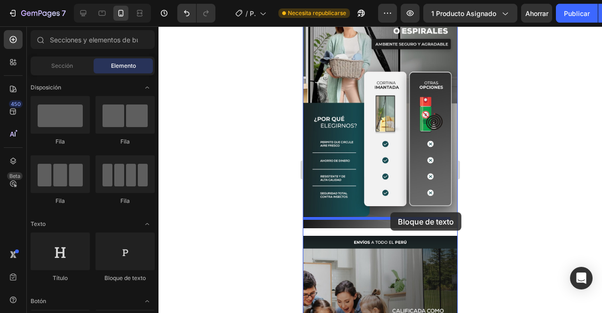
drag, startPoint x: 430, startPoint y: 278, endPoint x: 389, endPoint y: 212, distance: 77.2
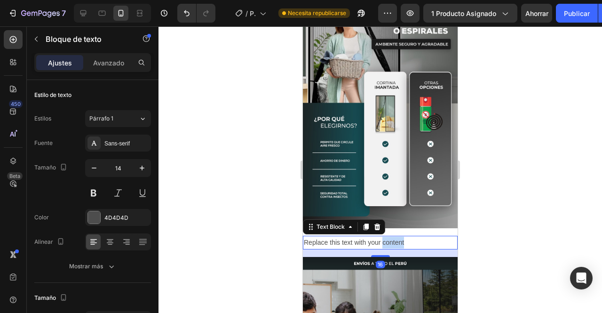
click at [389, 236] on p "Replace this text with your content" at bounding box center [380, 242] width 153 height 12
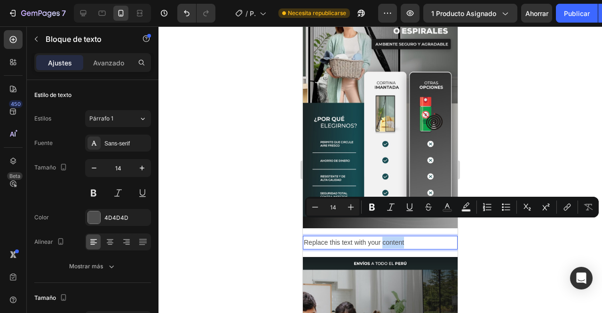
click at [389, 236] on p "Replace this text with your content" at bounding box center [380, 242] width 153 height 12
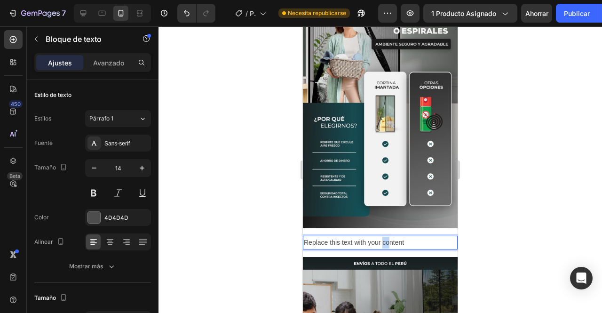
click at [389, 236] on p "Replace this text with your content" at bounding box center [380, 242] width 153 height 12
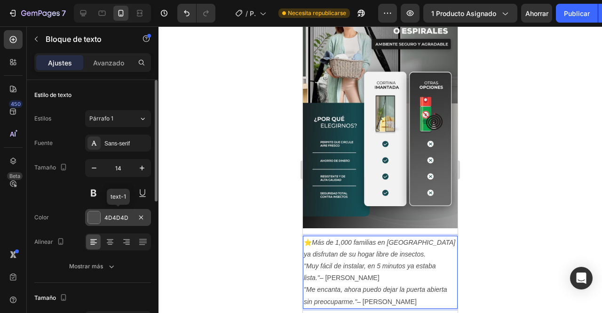
click at [93, 220] on div at bounding box center [94, 217] width 12 height 12
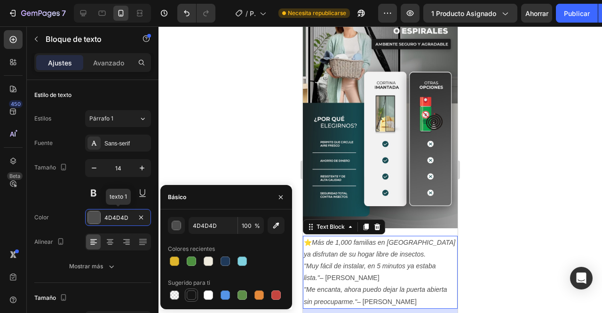
click at [194, 297] on div at bounding box center [191, 294] width 9 height 9
type input "151515"
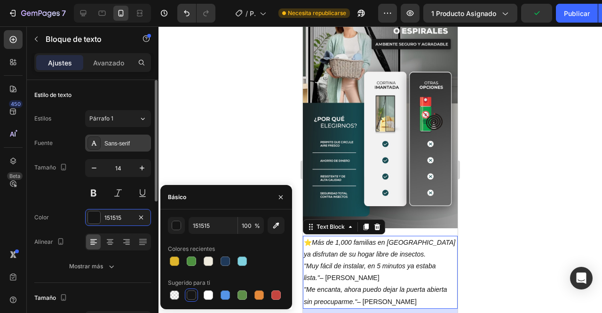
click at [129, 142] on div "Sans-serif" at bounding box center [126, 143] width 44 height 8
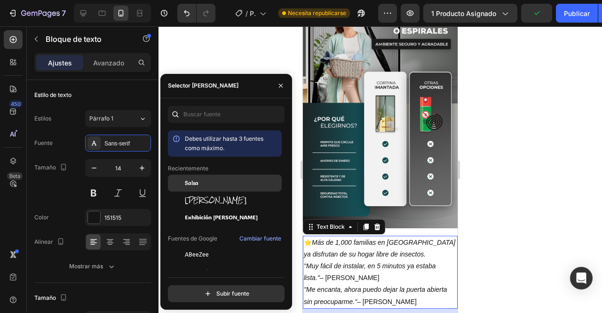
click at [205, 184] on div "Salsa" at bounding box center [232, 183] width 95 height 8
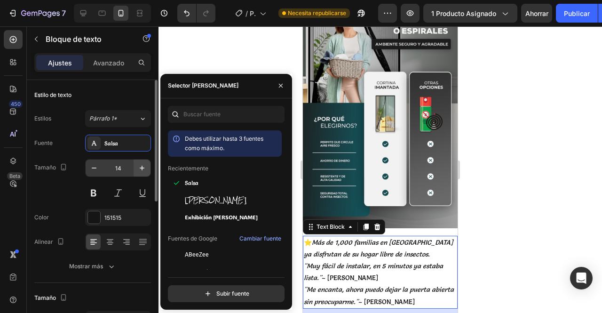
click at [144, 170] on icon "button" at bounding box center [141, 167] width 9 height 9
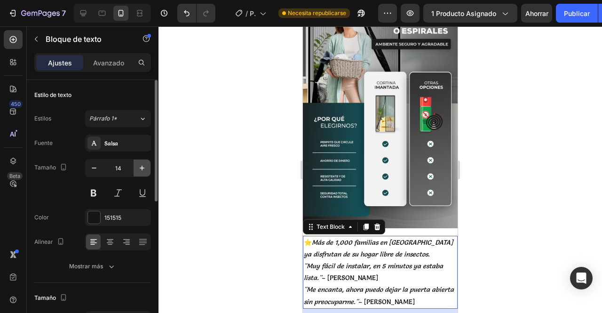
click at [142, 167] on icon "button" at bounding box center [142, 167] width 5 height 5
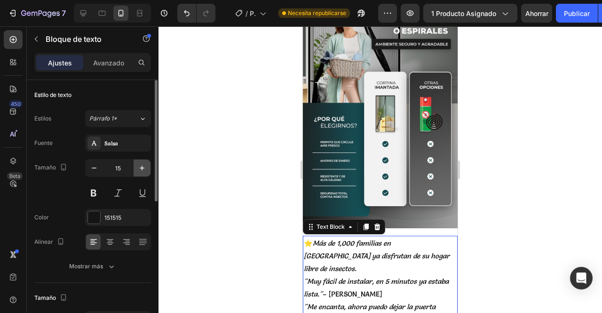
type input "16"
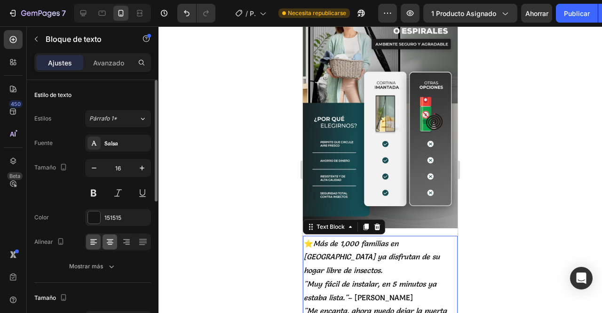
click at [112, 239] on icon at bounding box center [110, 239] width 7 height 1
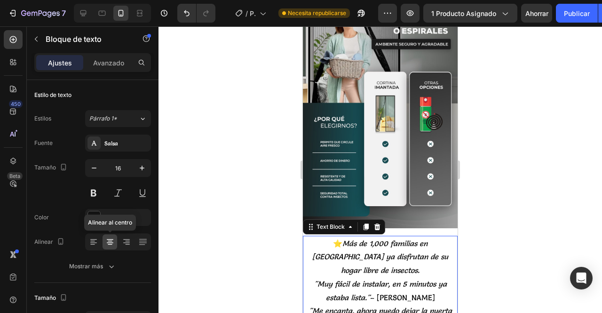
click at [522, 224] on div at bounding box center [379, 169] width 443 height 286
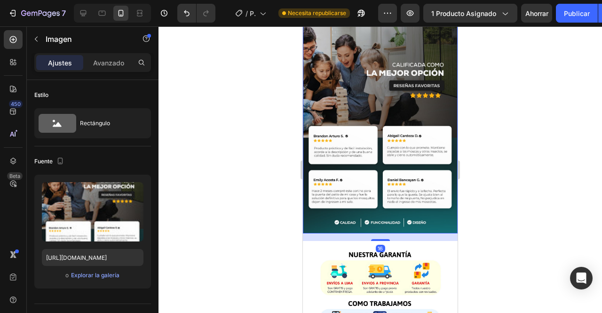
scroll to position [2776, 0]
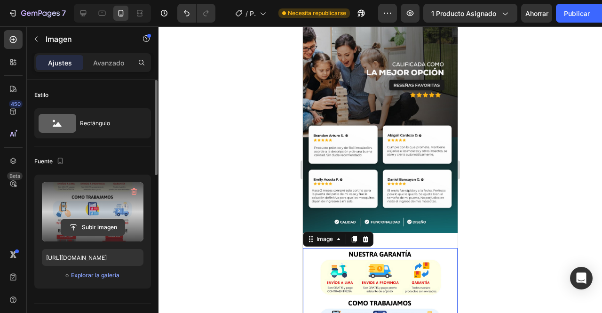
click at [90, 229] on input "file" at bounding box center [92, 227] width 63 height 16
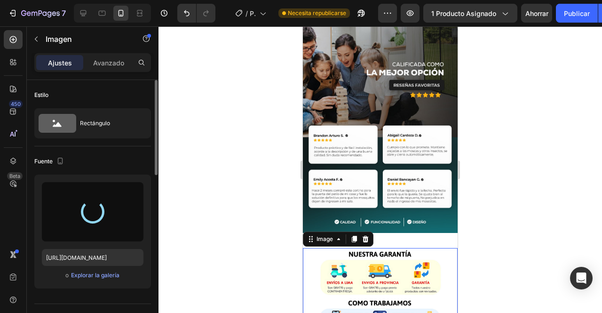
type input "https://cdn.shopify.com/s/files/1/0896/0969/9613/files/gempages_546882413876217…"
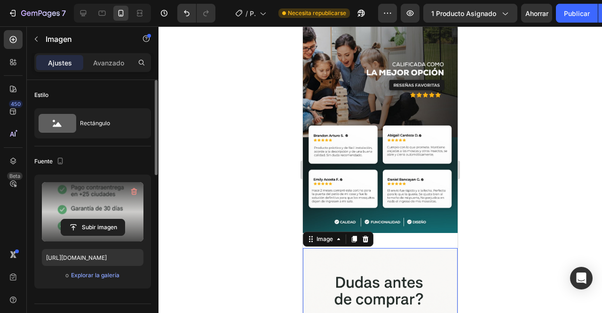
click at [42, 56] on div "Ajustes" at bounding box center [59, 62] width 47 height 15
click at [36, 39] on icon "button" at bounding box center [36, 39] width 8 height 8
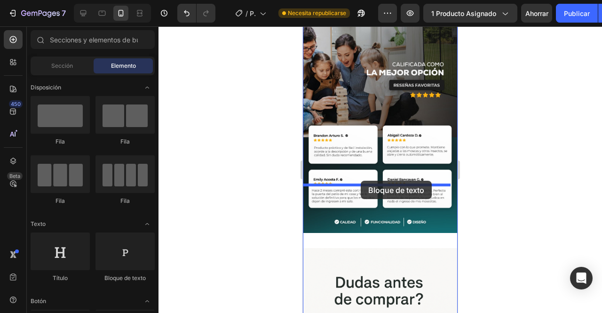
drag, startPoint x: 443, startPoint y: 279, endPoint x: 361, endPoint y: 181, distance: 127.8
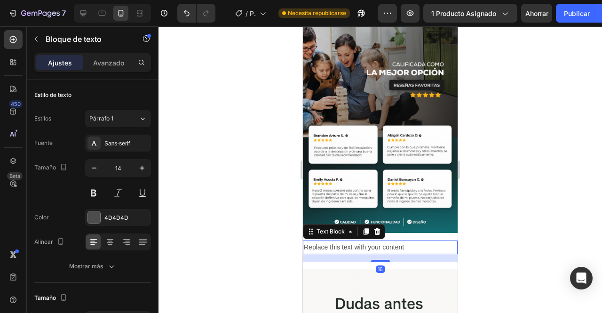
click at [361, 240] on div "Replace this text with your content" at bounding box center [380, 247] width 155 height 14
click at [361, 241] on p "Replace this text with your content" at bounding box center [380, 247] width 153 height 12
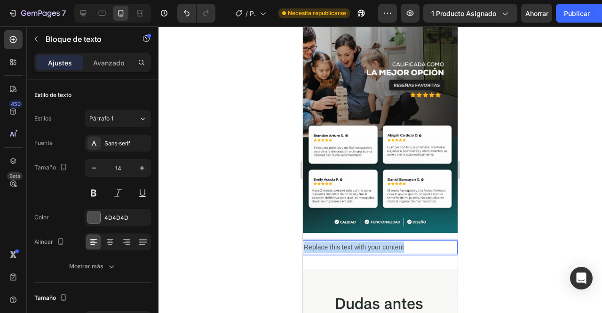
click at [361, 241] on p "Replace this text with your content" at bounding box center [380, 247] width 153 height 12
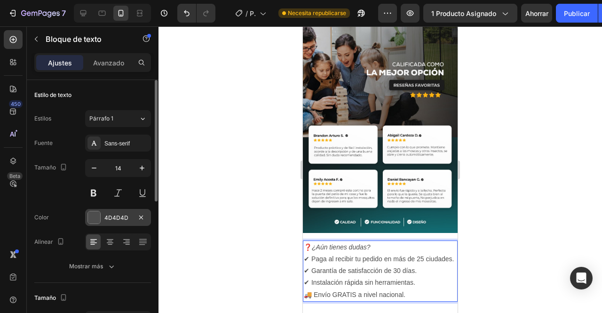
click at [97, 217] on div at bounding box center [94, 217] width 12 height 12
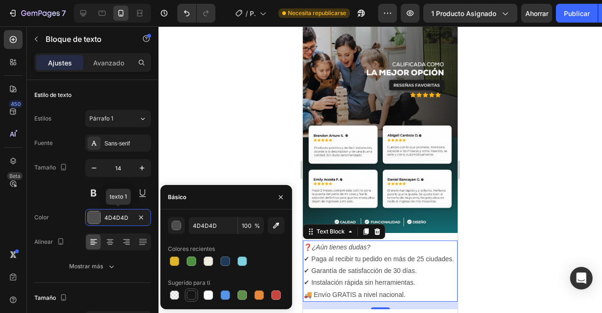
click at [193, 292] on div at bounding box center [191, 294] width 9 height 9
type input "151515"
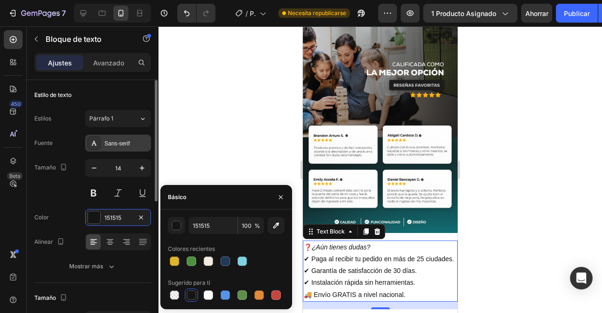
click at [136, 144] on div "Sans-serif" at bounding box center [126, 143] width 44 height 8
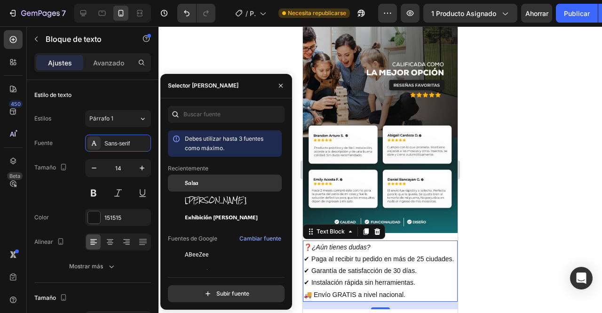
click at [201, 185] on div "Salsa" at bounding box center [232, 183] width 95 height 8
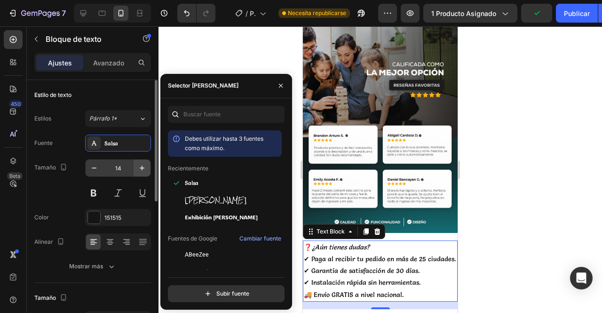
click at [142, 167] on icon "button" at bounding box center [142, 167] width 5 height 5
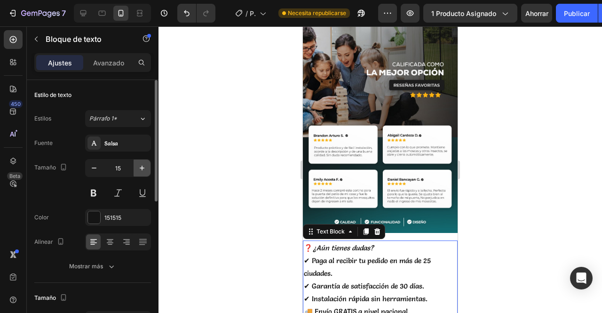
click at [140, 169] on icon "button" at bounding box center [141, 167] width 9 height 9
type input "16"
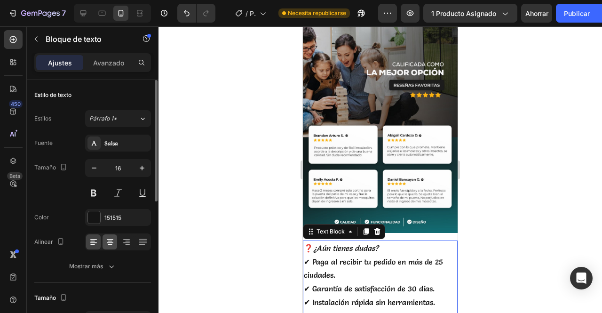
click at [112, 241] on icon at bounding box center [109, 241] width 9 height 9
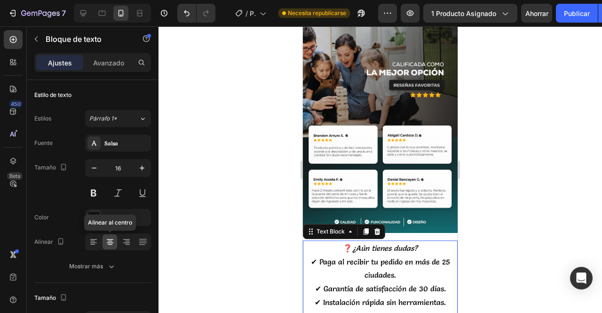
click at [516, 227] on div at bounding box center [379, 169] width 443 height 286
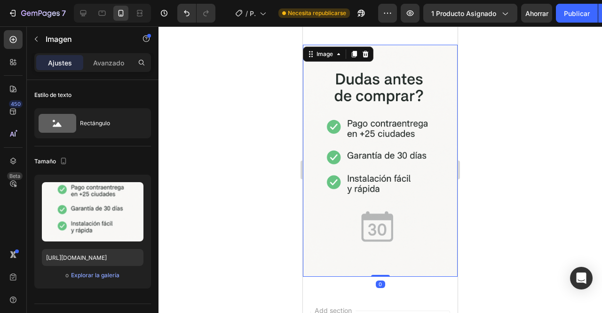
scroll to position [3080, 0]
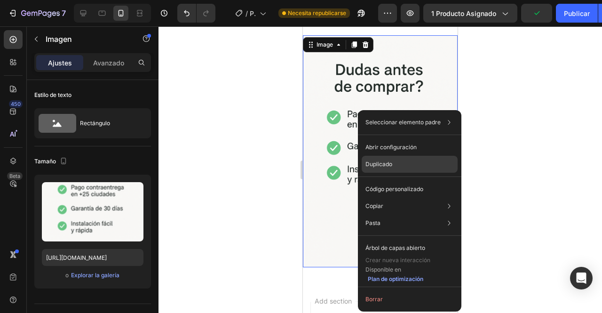
click at [371, 162] on p "Duplicado" at bounding box center [378, 164] width 27 height 8
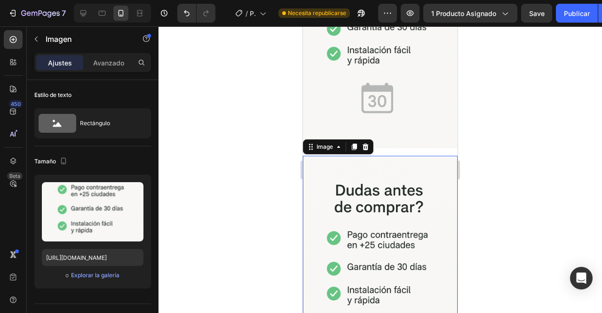
scroll to position [3229, 0]
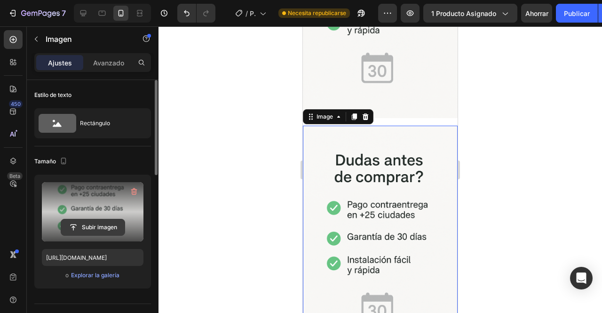
click at [92, 225] on input "file" at bounding box center [92, 227] width 63 height 16
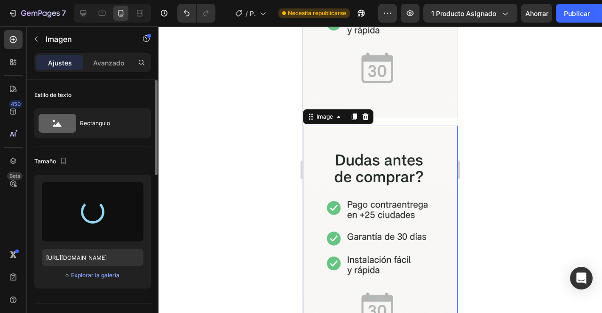
type input "https://cdn.shopify.com/s/files/1/0896/0969/9613/files/gempages_546882413876217…"
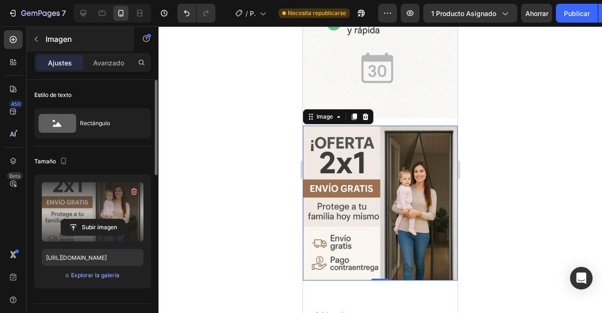
click at [39, 44] on button "button" at bounding box center [36, 38] width 15 height 15
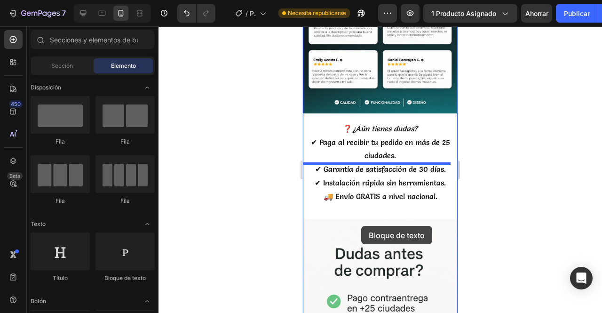
scroll to position [2873, 0]
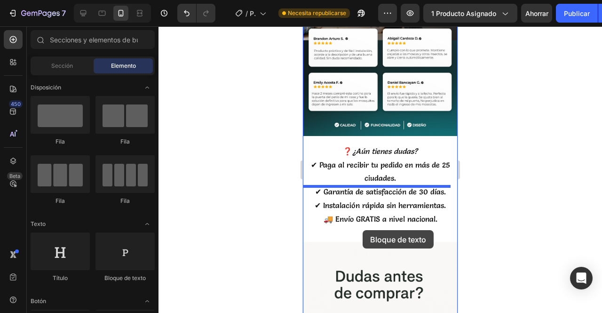
drag, startPoint x: 440, startPoint y: 276, endPoint x: 363, endPoint y: 231, distance: 89.3
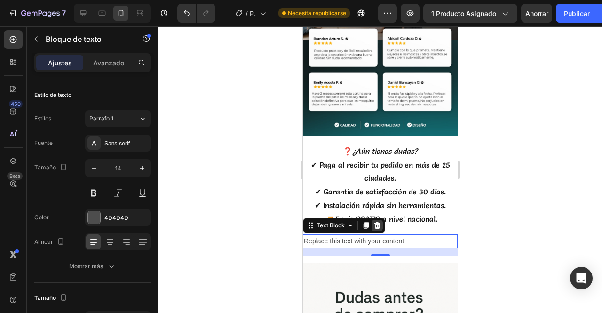
click at [374, 222] on icon at bounding box center [377, 225] width 6 height 7
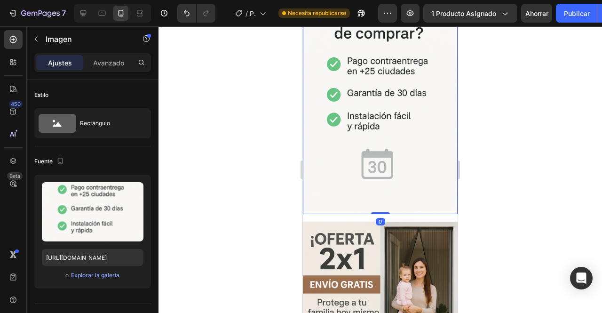
scroll to position [3138, 0]
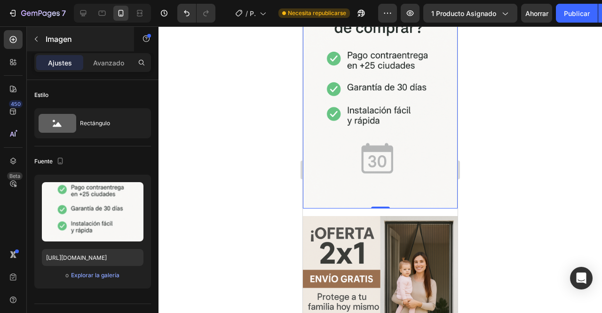
click at [37, 43] on button "button" at bounding box center [36, 38] width 15 height 15
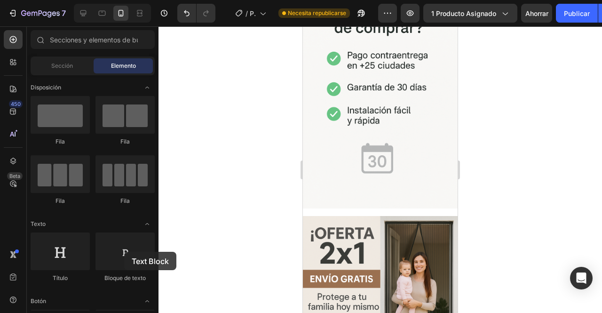
drag, startPoint x: 124, startPoint y: 252, endPoint x: 236, endPoint y: 209, distance: 119.2
click at [236, 0] on div "7 Version history / Página del producto - 14 de febrero, 14:12:16 Necesita repu…" at bounding box center [301, 0] width 602 height 0
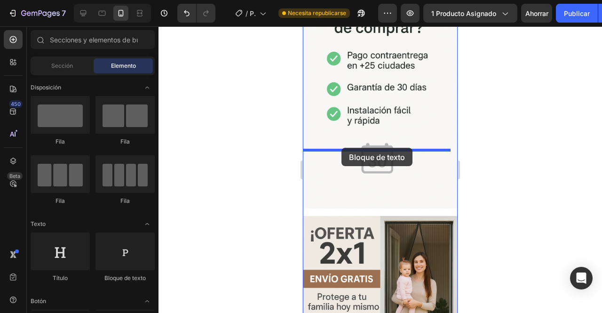
drag, startPoint x: 419, startPoint y: 281, endPoint x: 342, endPoint y: 148, distance: 154.0
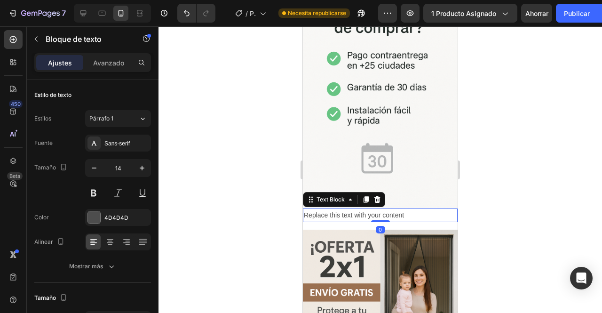
click at [342, 208] on div "Replace this text with your content" at bounding box center [380, 215] width 155 height 14
click at [342, 209] on p "Replace this text with your content" at bounding box center [380, 215] width 153 height 12
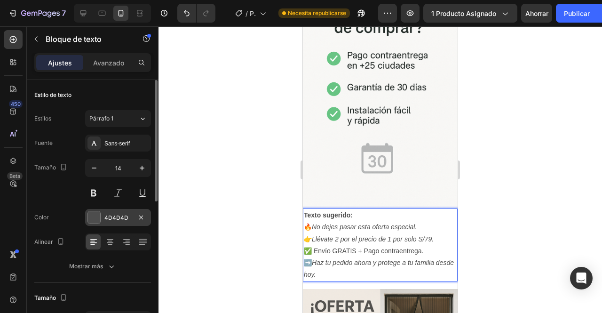
click at [92, 221] on div at bounding box center [94, 217] width 12 height 12
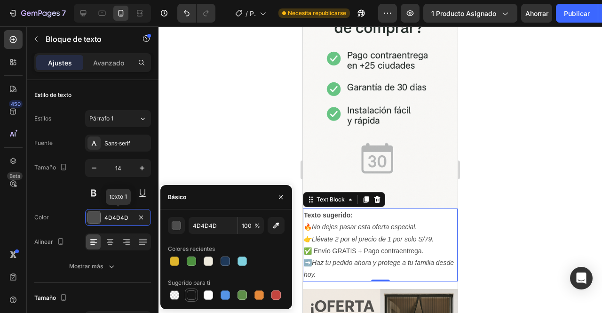
click at [196, 295] on div at bounding box center [191, 294] width 9 height 9
type input "151515"
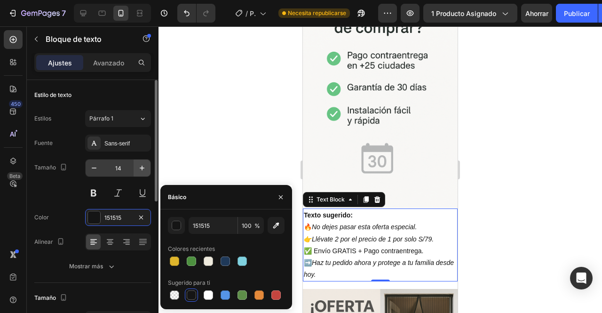
click at [142, 167] on icon "button" at bounding box center [142, 167] width 5 height 5
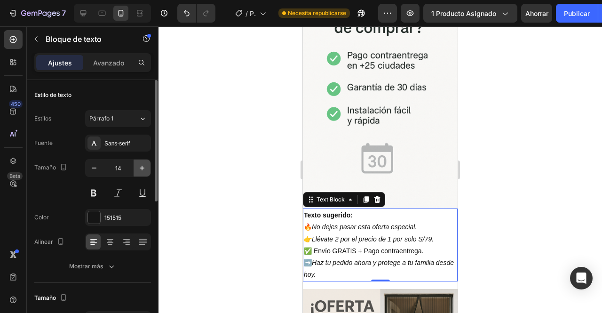
click at [142, 167] on icon "button" at bounding box center [142, 167] width 5 height 5
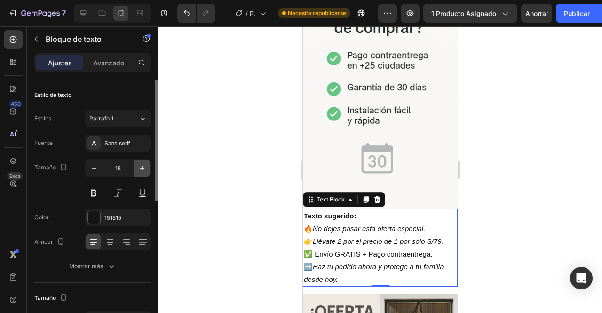
click at [142, 167] on icon "button" at bounding box center [142, 167] width 5 height 5
type input "16"
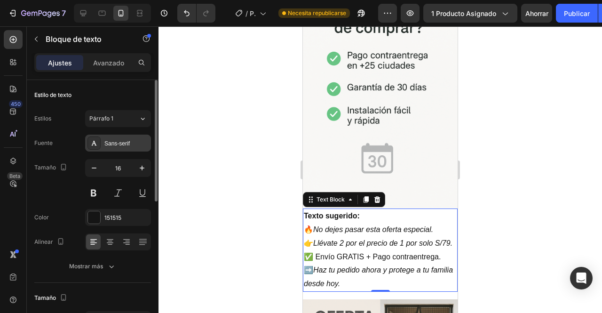
click at [135, 146] on div "Sans-serif" at bounding box center [126, 143] width 44 height 8
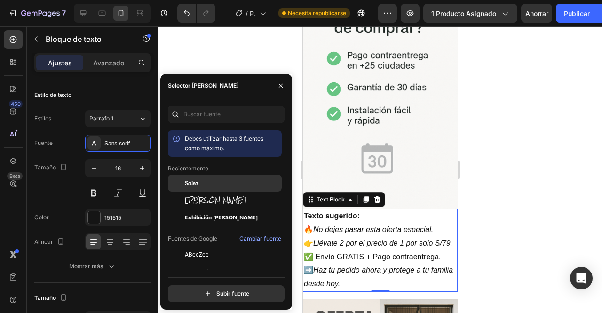
click at [207, 185] on div "Salsa" at bounding box center [232, 183] width 95 height 8
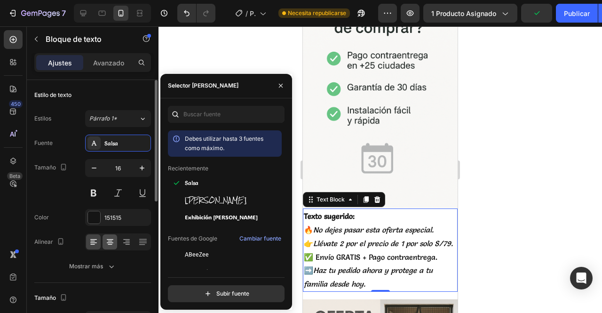
click at [110, 244] on icon at bounding box center [110, 244] width 5 height 1
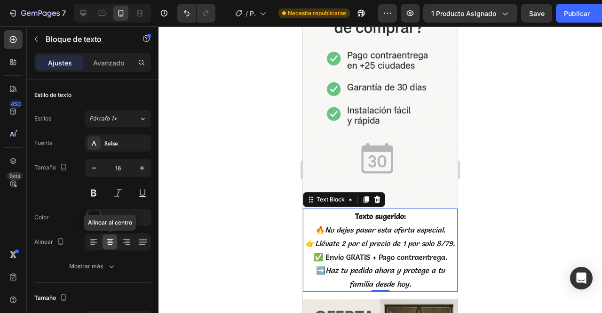
click at [533, 163] on div at bounding box center [379, 169] width 443 height 286
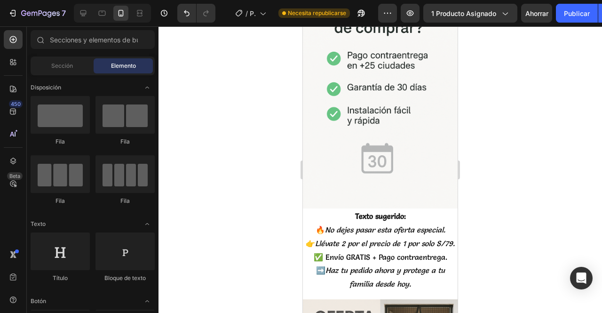
click at [494, 220] on div at bounding box center [379, 169] width 443 height 286
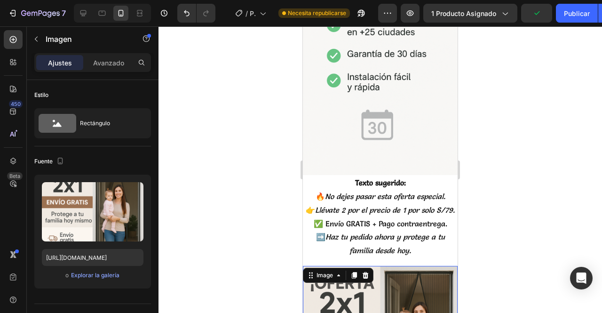
scroll to position [3171, 0]
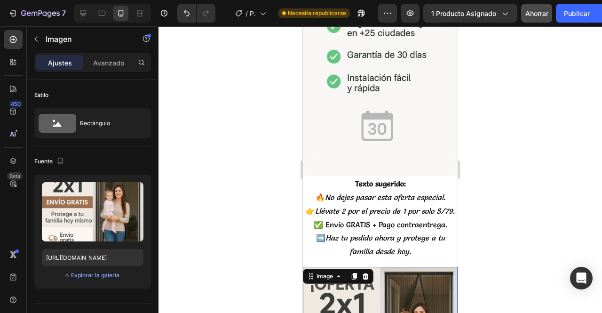
click at [535, 13] on span "Ahorrar" at bounding box center [536, 13] width 23 height 8
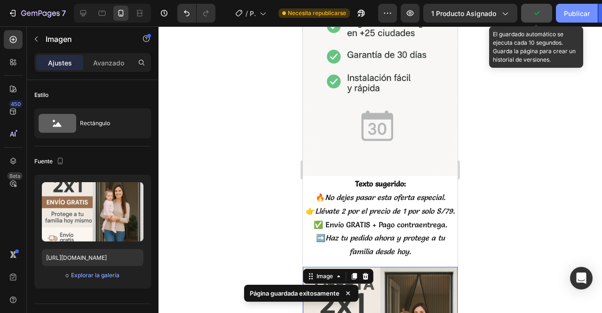
click at [576, 17] on div "Publicar" at bounding box center [577, 13] width 26 height 10
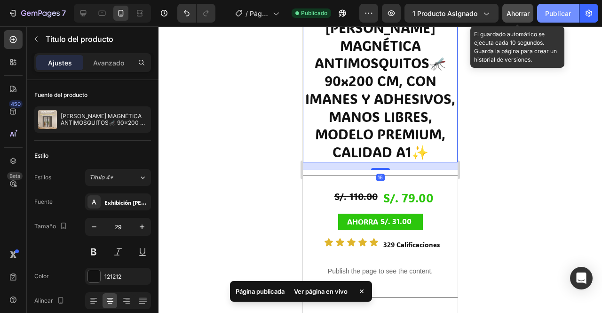
scroll to position [324, 0]
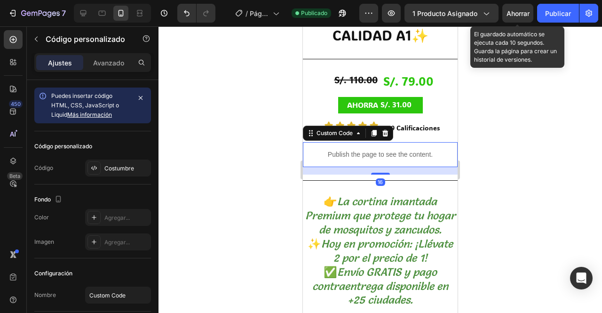
scroll to position [424, 0]
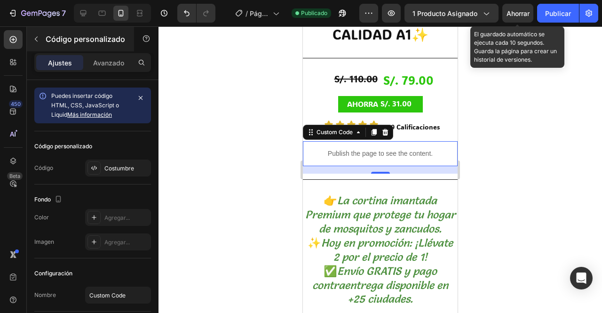
click at [36, 37] on icon "button" at bounding box center [36, 39] width 8 height 8
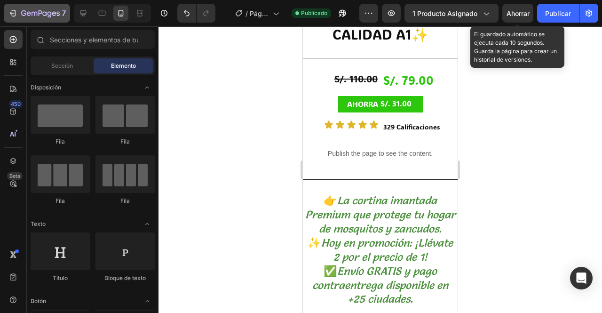
click at [31, 13] on icon "button" at bounding box center [34, 14] width 6 height 4
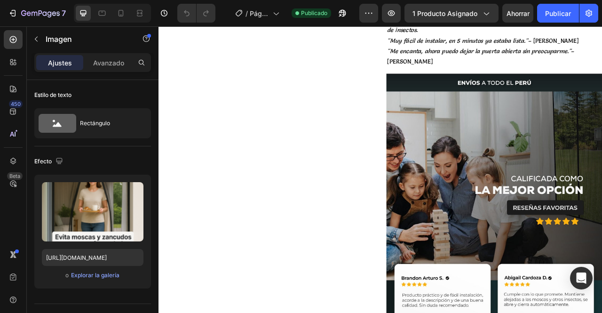
scroll to position [858, 0]
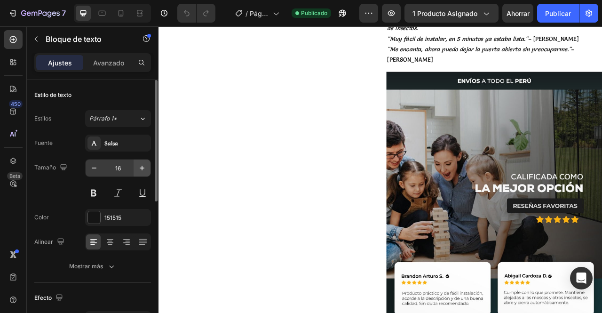
click at [142, 167] on icon "button" at bounding box center [142, 167] width 5 height 5
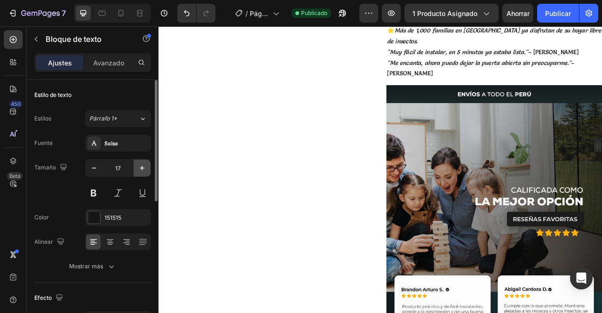
click at [142, 167] on icon "button" at bounding box center [142, 167] width 5 height 5
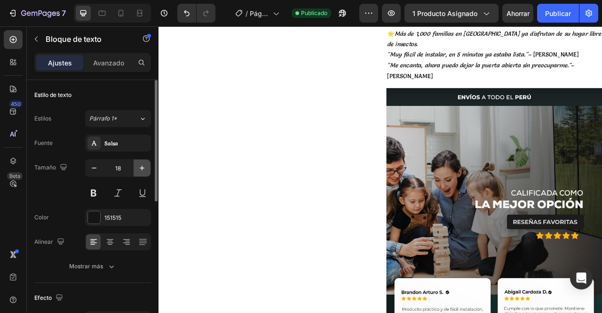
click at [142, 169] on icon "button" at bounding box center [141, 167] width 9 height 9
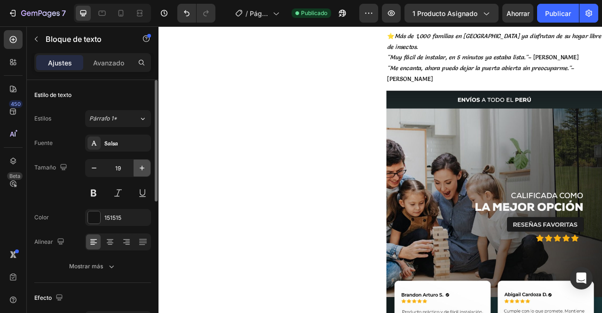
click at [142, 167] on icon "button" at bounding box center [142, 167] width 5 height 5
type input "20"
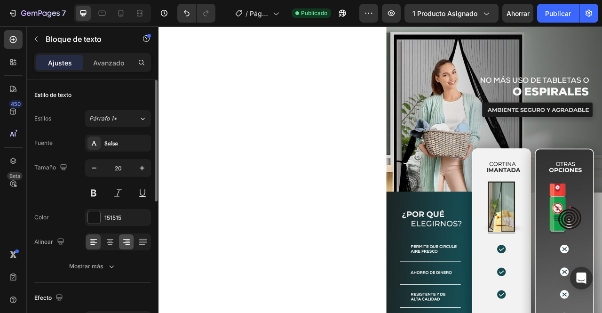
click at [122, 243] on icon at bounding box center [126, 241] width 9 height 9
click at [93, 239] on icon at bounding box center [93, 239] width 7 height 1
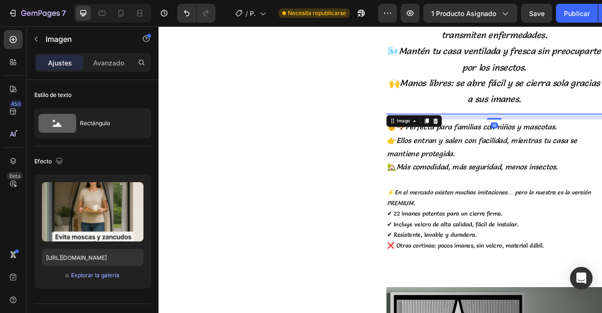
scroll to position [476, 0]
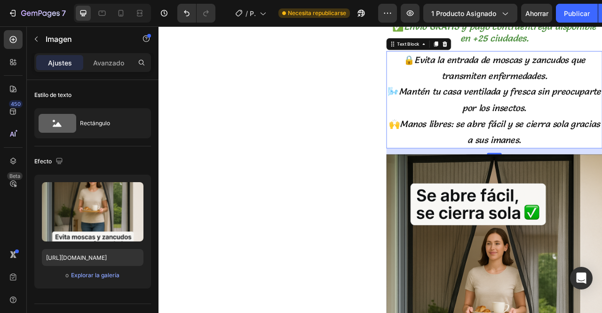
click at [601, 160] on p "🔒 Evita la entrada de moscas y zancudos que transmiten enfermedades. 🌬️ Mantén …" at bounding box center [585, 120] width 273 height 122
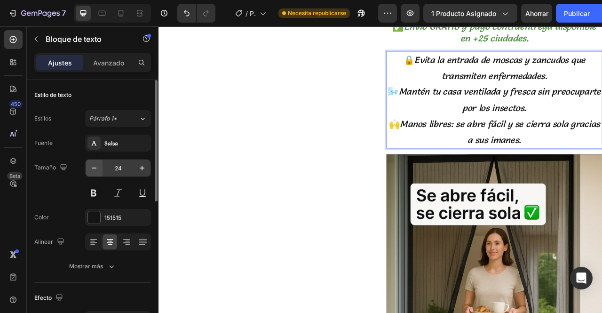
click at [94, 167] on icon "button" at bounding box center [94, 167] width 5 height 1
click at [95, 166] on icon "button" at bounding box center [93, 167] width 9 height 9
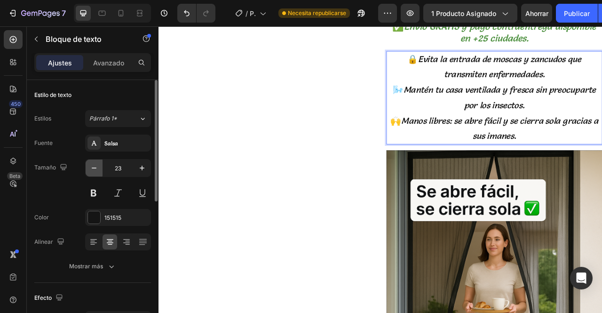
click at [94, 167] on icon "button" at bounding box center [94, 167] width 5 height 1
click at [96, 165] on icon "button" at bounding box center [93, 167] width 9 height 9
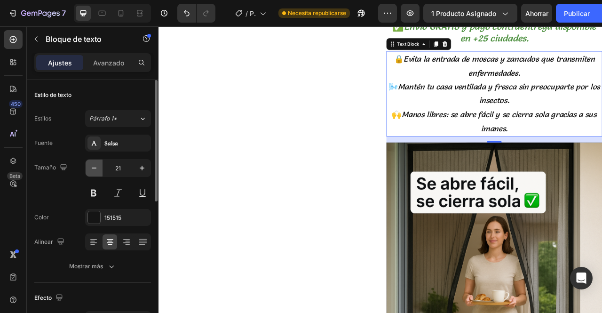
click at [99, 169] on button "button" at bounding box center [94, 167] width 17 height 17
type input "20"
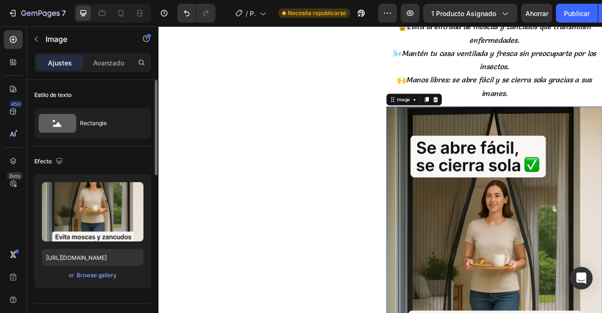
scroll to position [517, 0]
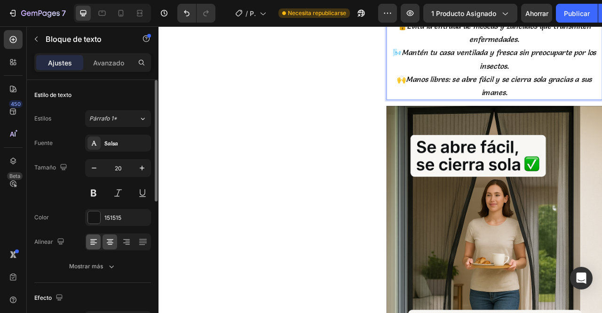
click at [94, 242] on icon at bounding box center [93, 242] width 7 height 1
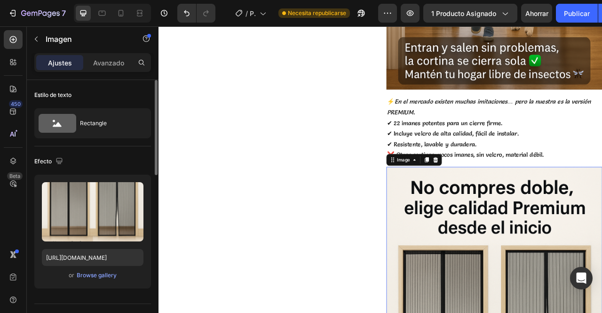
scroll to position [1442, 0]
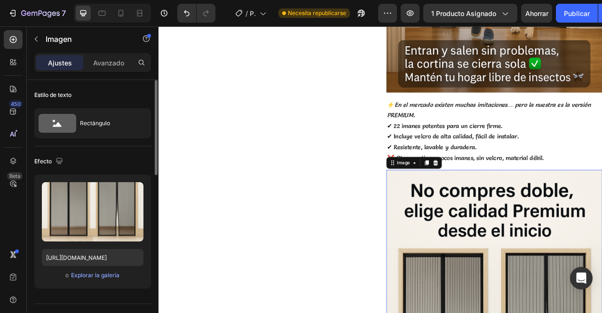
click at [601, 198] on p "⚡ En el mercado existen muchas imitaciones… pero la nuestra es la versión PREMI…" at bounding box center [585, 159] width 273 height 81
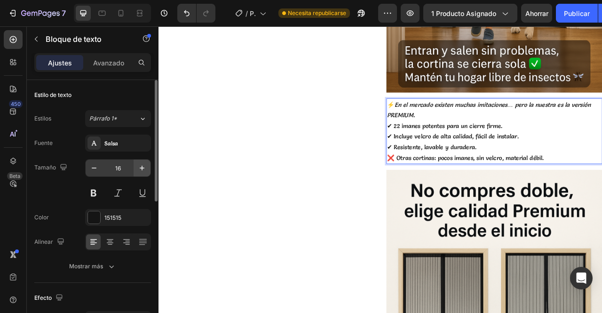
click at [142, 167] on icon "button" at bounding box center [142, 167] width 5 height 5
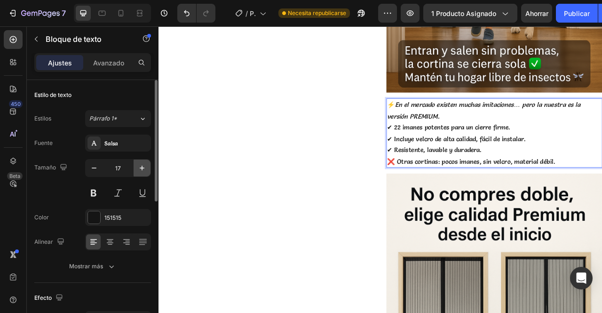
click at [142, 167] on icon "button" at bounding box center [142, 167] width 5 height 5
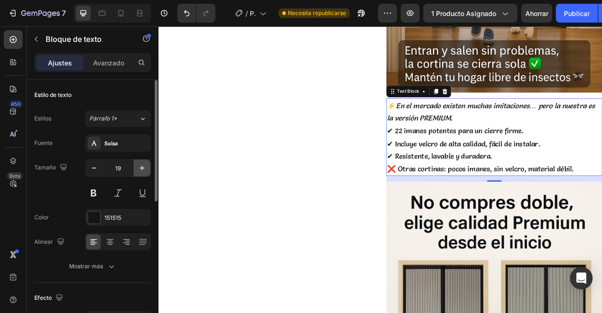
click at [149, 167] on button "button" at bounding box center [142, 167] width 17 height 17
type input "20"
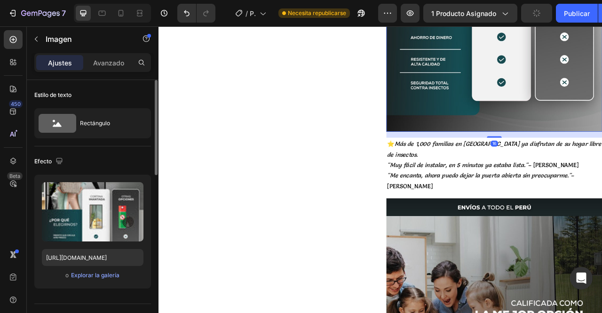
scroll to position [3419, 0]
click at [601, 190] on p "⭐ Más de 1,000 familias en Perú ya disfrutan de su hogar libre de insectos. "Mu…" at bounding box center [585, 202] width 273 height 68
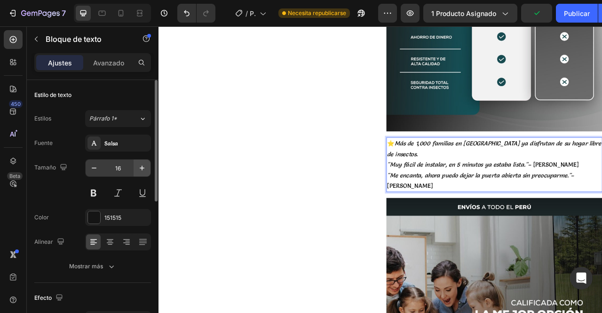
click at [142, 167] on icon "button" at bounding box center [142, 167] width 5 height 5
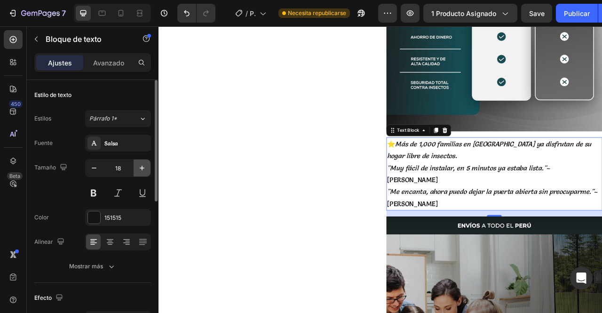
click at [142, 167] on icon "button" at bounding box center [142, 167] width 5 height 5
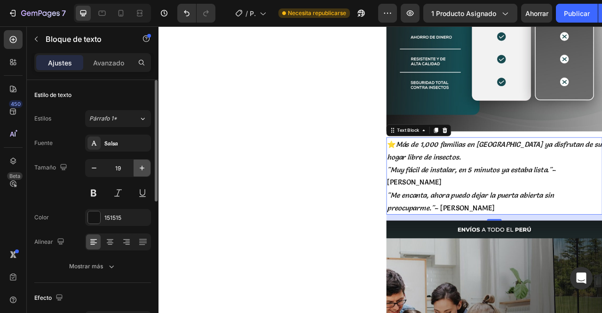
click at [142, 167] on icon "button" at bounding box center [142, 167] width 5 height 5
type input "20"
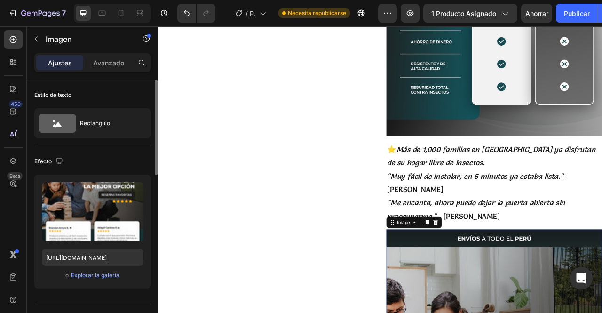
scroll to position [3406, 0]
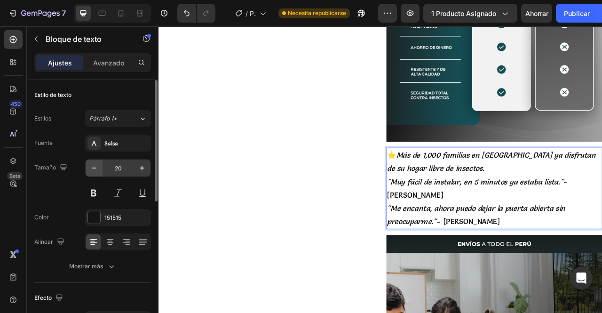
click at [94, 167] on icon "button" at bounding box center [94, 167] width 5 height 1
type input "19"
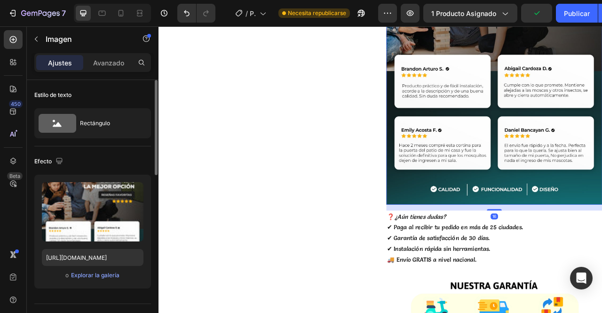
scroll to position [3872, 0]
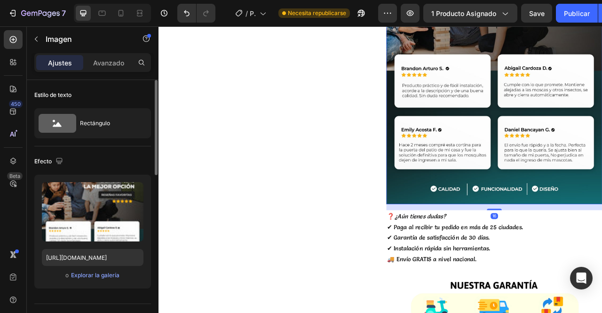
click at [522, 283] on p "❓ ¿Aún tienes dudas? ✔ Paga al recibir tu pedido en más de 25 ciudades. ✔ Garan…" at bounding box center [585, 295] width 273 height 68
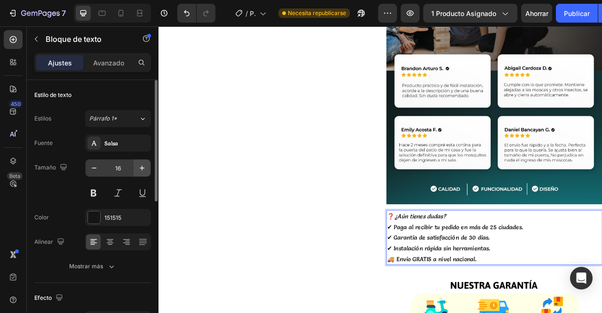
click at [142, 167] on icon "button" at bounding box center [142, 167] width 5 height 5
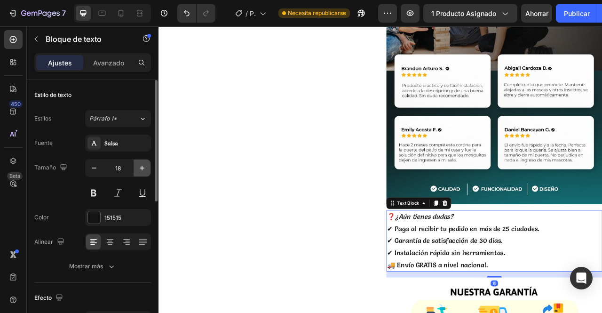
click at [142, 167] on icon "button" at bounding box center [142, 167] width 5 height 5
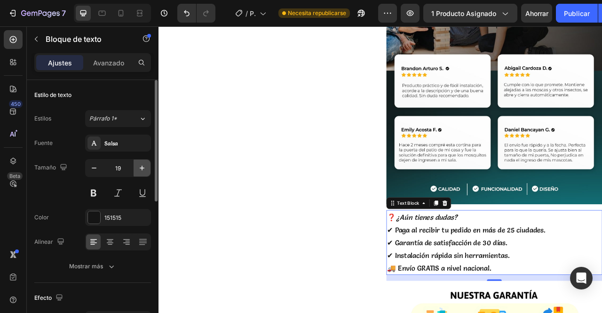
click at [143, 170] on icon "button" at bounding box center [141, 167] width 9 height 9
type input "20"
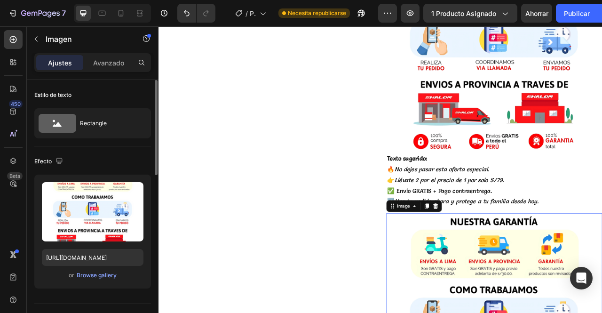
scroll to position [4352, 0]
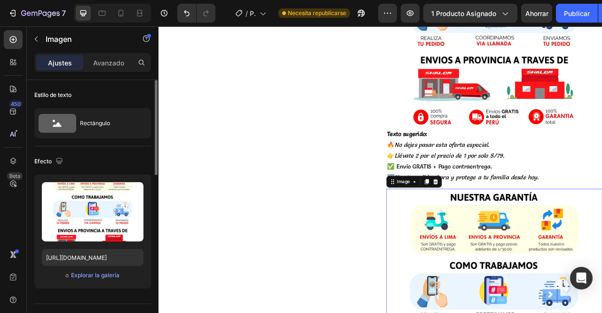
click at [599, 185] on p "Texto sugerido: 🔥 No dejes pasar esta oferta especial. 👉 Llévate 2 por el preci…" at bounding box center [585, 191] width 273 height 68
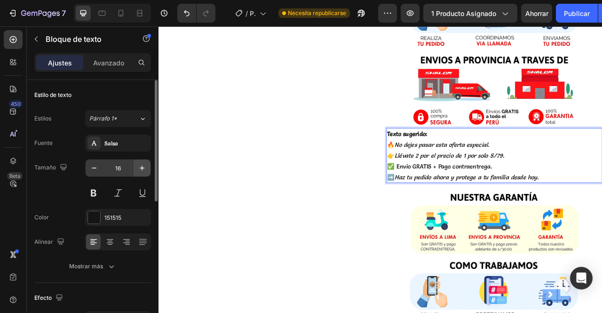
click at [142, 167] on icon "button" at bounding box center [142, 167] width 5 height 5
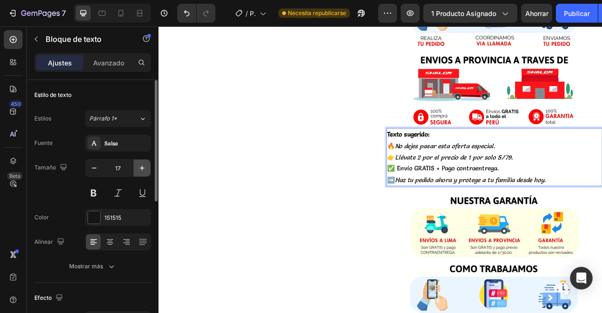
click at [142, 167] on icon "button" at bounding box center [142, 167] width 5 height 5
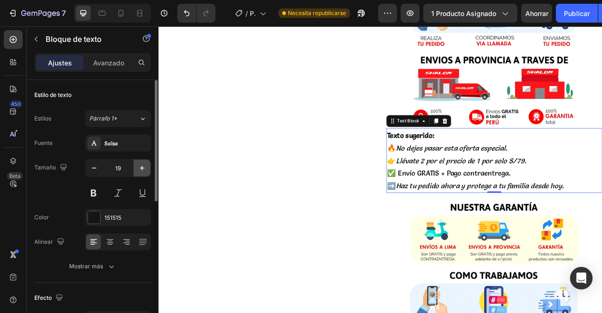
click at [144, 167] on icon "button" at bounding box center [142, 167] width 5 height 5
type input "20"
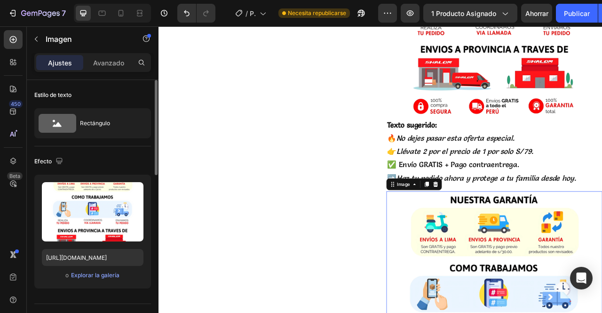
scroll to position [4344, 0]
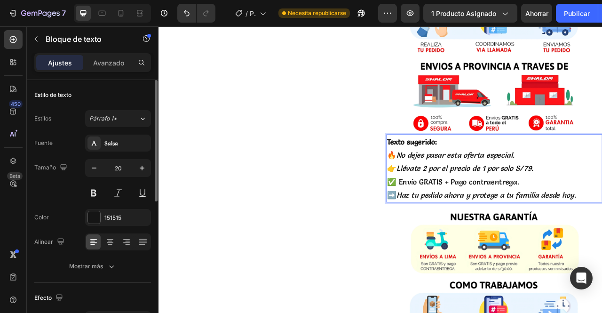
click at [509, 165] on p "Texto sugerido: 🔥 No dejes pasar esta oferta especial. 👉 Llévate 2 por el preci…" at bounding box center [585, 207] width 273 height 85
click at [521, 165] on p "Texto sugerido: 🔥 No dejes pasar esta oferta especial. 👉 Llévate 2 por el preci…" at bounding box center [585, 207] width 273 height 85
click at [449, 167] on p "⁠⁠⁠⁠⁠⁠⁠ 🔥 No dejes pasar esta oferta especial. 👉 Llévate 2 por el precio de 1 p…" at bounding box center [585, 207] width 273 height 85
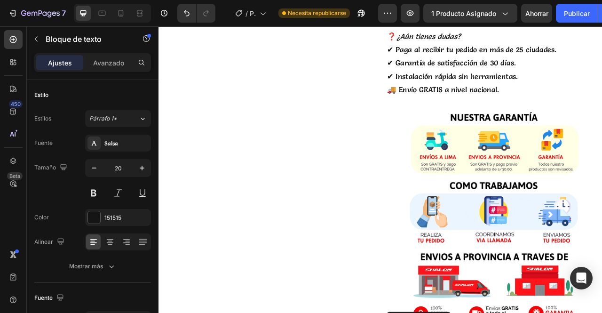
scroll to position [4100, 0]
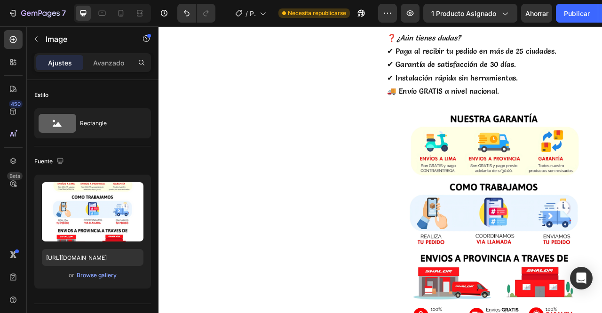
click at [601, 199] on img at bounding box center [585, 270] width 275 height 275
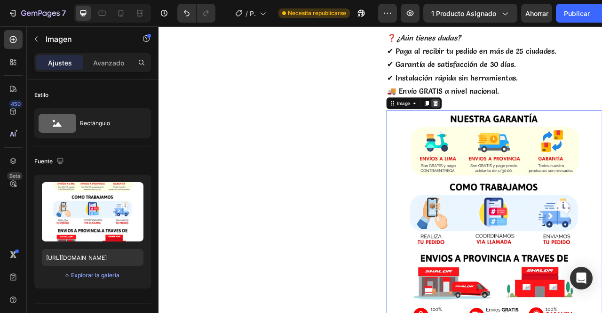
click at [508, 121] on icon at bounding box center [511, 124] width 6 height 7
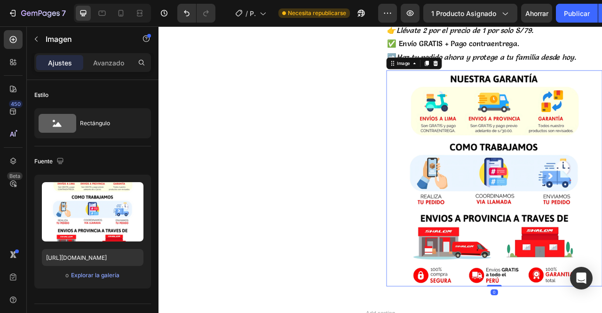
scroll to position [4221, 0]
click at [601, 207] on img at bounding box center [585, 219] width 275 height 275
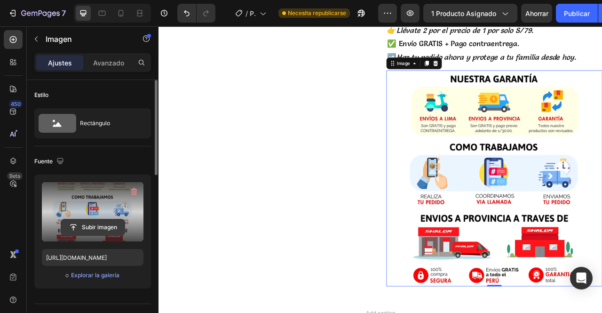
click at [112, 219] on input "file" at bounding box center [92, 227] width 63 height 16
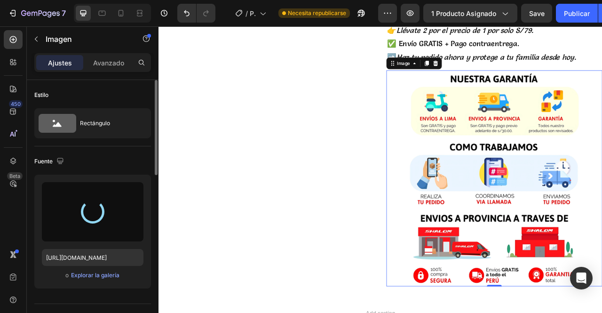
type input "https://cdn.shopify.com/s/files/1/0896/0969/9613/files/gempages_546882413876217…"
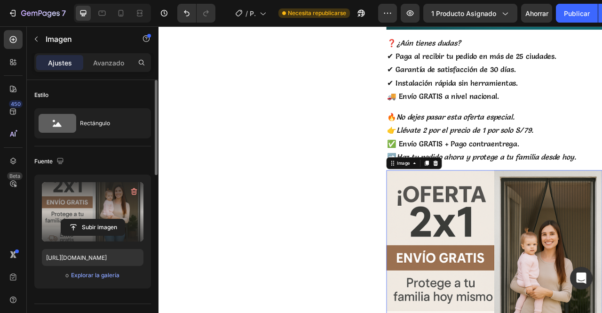
scroll to position [4092, 0]
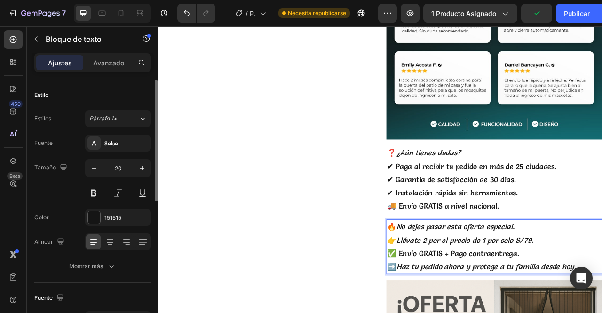
scroll to position [3954, 0]
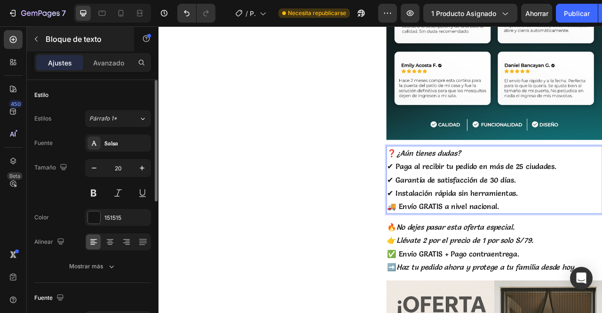
click at [36, 39] on icon "button" at bounding box center [36, 39] width 8 height 8
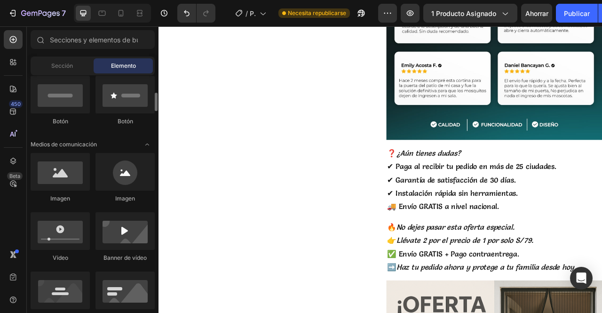
scroll to position [234, 0]
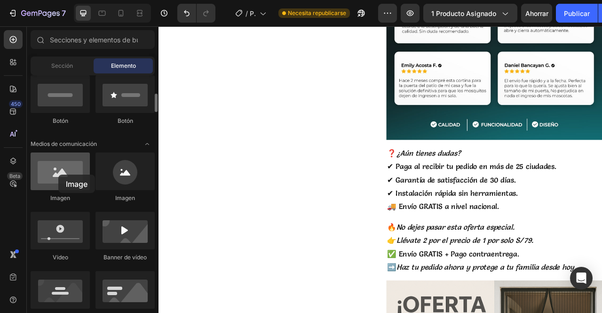
click at [58, 174] on div at bounding box center [60, 171] width 59 height 38
click at [70, 171] on div at bounding box center [60, 171] width 59 height 38
drag, startPoint x: 53, startPoint y: 172, endPoint x: 71, endPoint y: 167, distance: 18.5
click at [71, 167] on div at bounding box center [60, 171] width 59 height 38
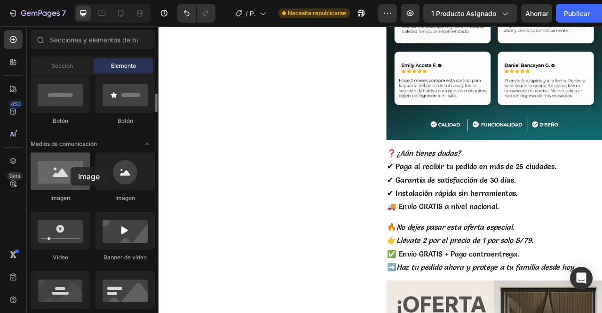
click at [71, 167] on div at bounding box center [60, 171] width 59 height 38
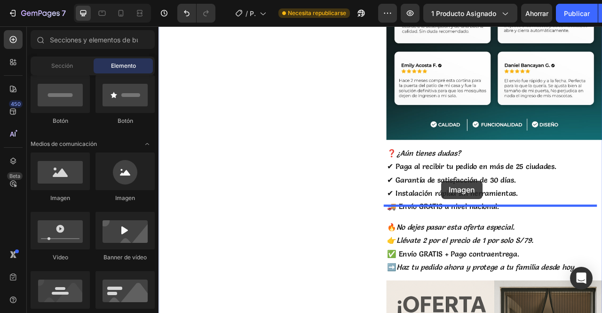
drag, startPoint x: 224, startPoint y: 203, endPoint x: 521, endPoint y: 222, distance: 297.7
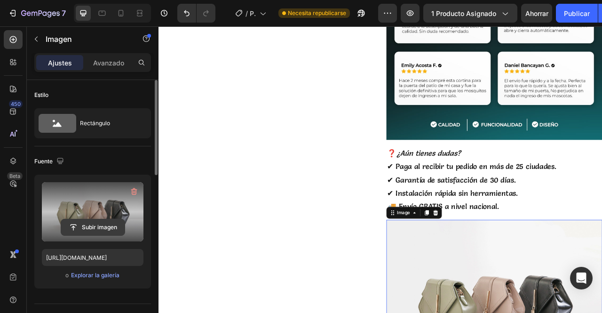
click at [98, 227] on input "file" at bounding box center [92, 227] width 63 height 16
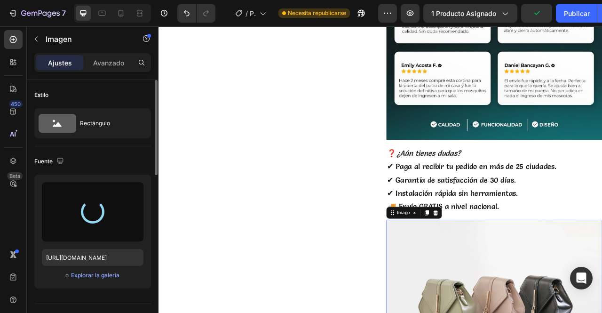
type input "https://cdn.shopify.com/s/files/1/0896/0969/9613/files/gempages_546882413876217…"
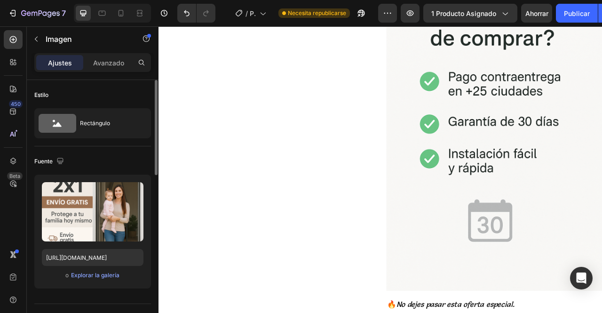
scroll to position [4275, 0]
click at [538, 13] on span "Ahorrar" at bounding box center [536, 13] width 23 height 8
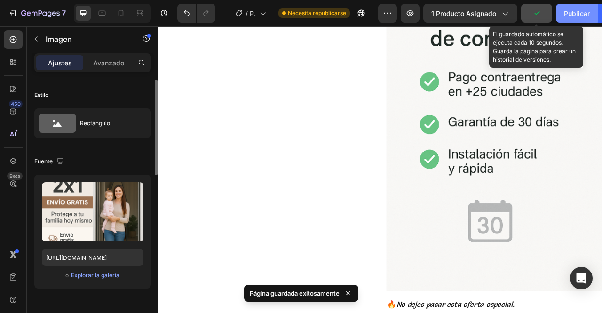
click at [575, 17] on div "Publicar" at bounding box center [577, 13] width 26 height 10
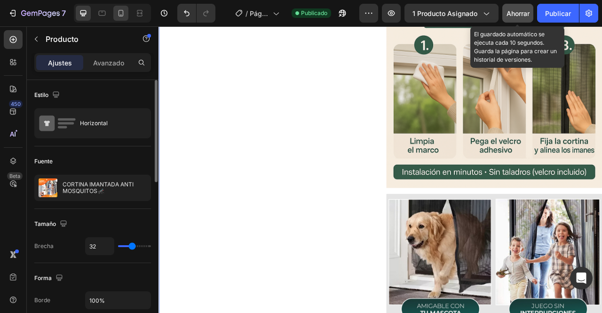
click at [120, 15] on icon at bounding box center [120, 13] width 5 height 7
type input "0"
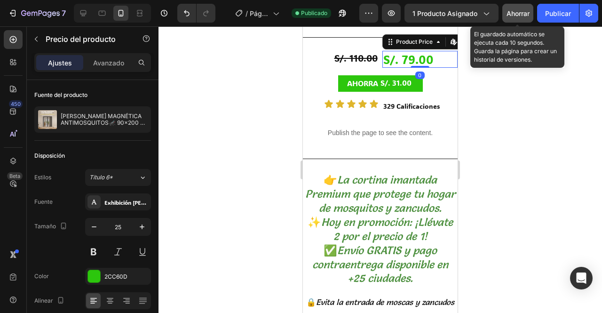
scroll to position [447, 0]
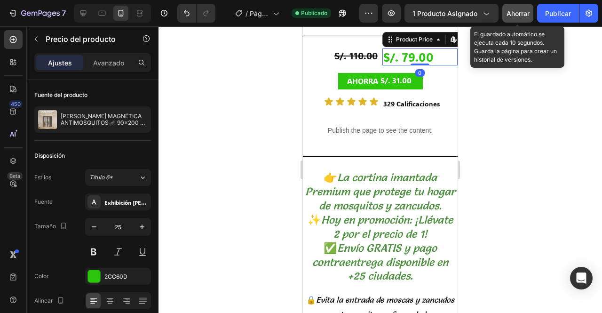
click at [390, 212] on icon "La cortina imantada Premium que protege tu hogar de mosquitos y zancudos." at bounding box center [380, 191] width 150 height 41
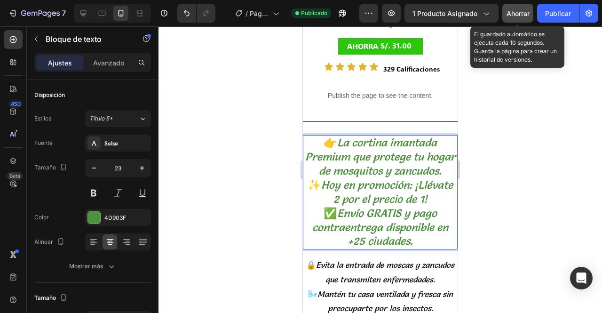
scroll to position [481, 0]
click at [31, 13] on icon "button" at bounding box center [34, 14] width 6 height 4
